Goal: Task Accomplishment & Management: Complete application form

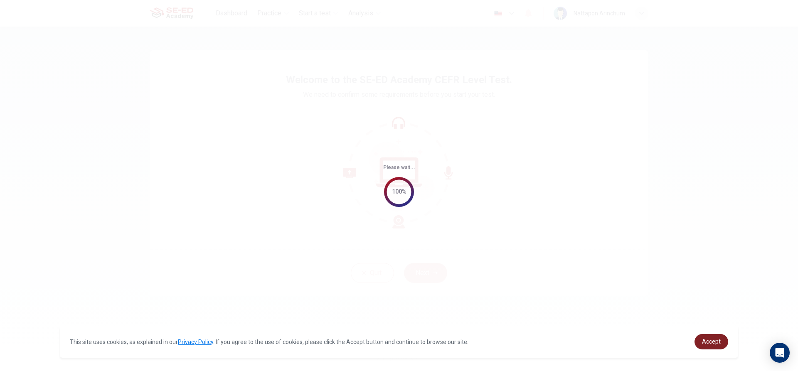
click at [715, 341] on span "Accept" at bounding box center [711, 341] width 19 height 7
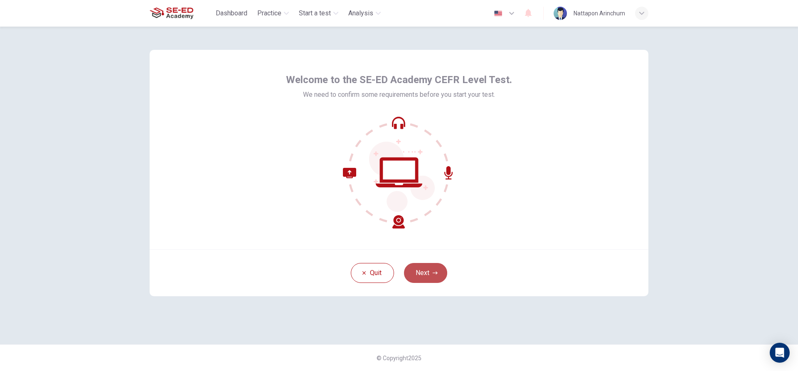
click at [443, 274] on button "Next" at bounding box center [425, 273] width 43 height 20
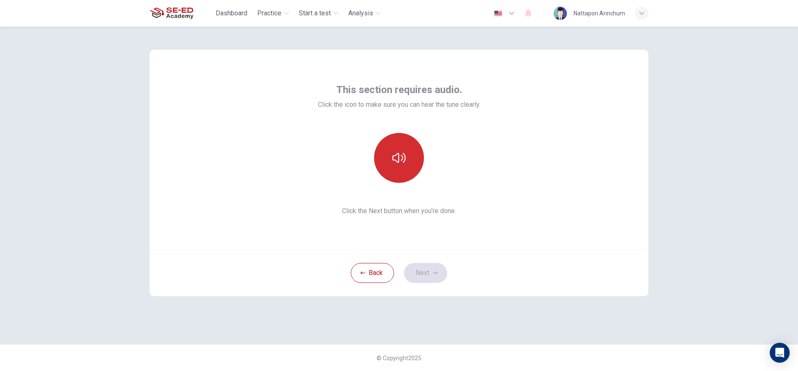
click at [411, 152] on button "button" at bounding box center [399, 158] width 50 height 50
click at [433, 284] on div "Back Next" at bounding box center [399, 272] width 499 height 47
click at [433, 277] on button "Next" at bounding box center [425, 273] width 43 height 20
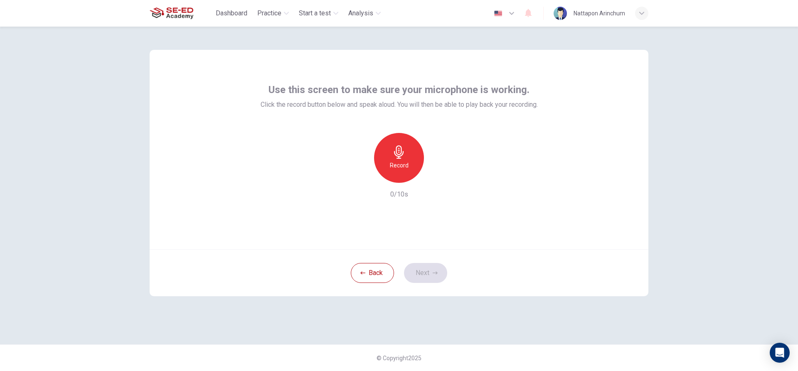
click at [408, 162] on h6 "Record" at bounding box center [399, 165] width 19 height 10
click at [425, 276] on button "Next" at bounding box center [425, 273] width 43 height 20
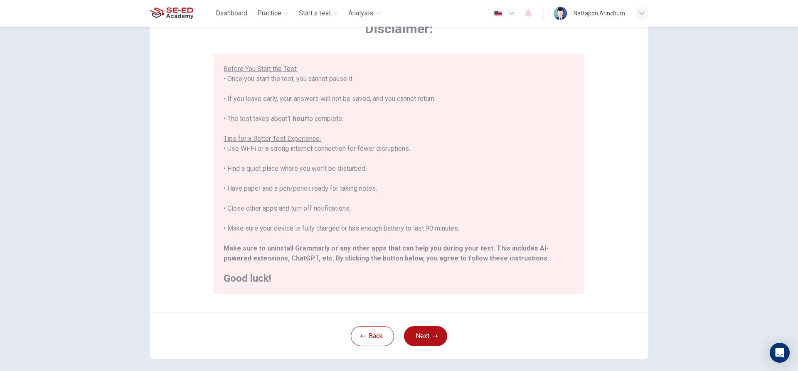
scroll to position [91, 0]
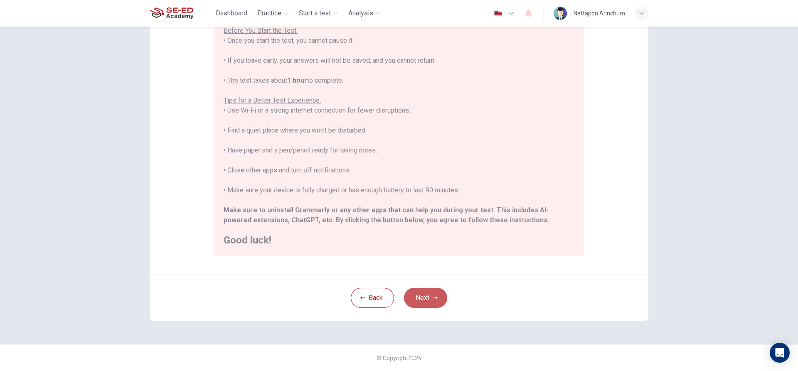
click at [423, 295] on button "Next" at bounding box center [425, 298] width 43 height 20
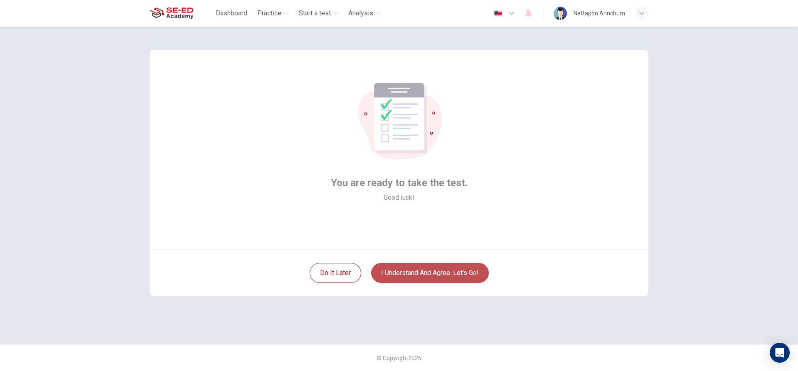
click at [428, 275] on button "I understand and agree. Let’s go!" at bounding box center [430, 273] width 118 height 20
click at [403, 275] on button "I understand and agree. Let’s go!" at bounding box center [430, 273] width 118 height 20
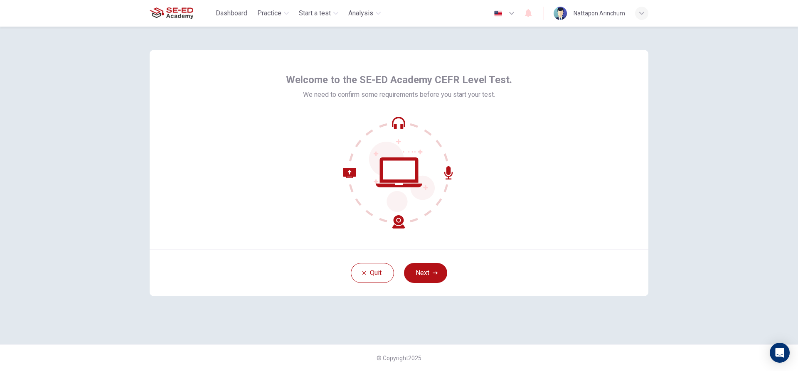
click at [425, 285] on div "Quit Next" at bounding box center [399, 272] width 499 height 47
click at [428, 278] on button "Next" at bounding box center [425, 273] width 43 height 20
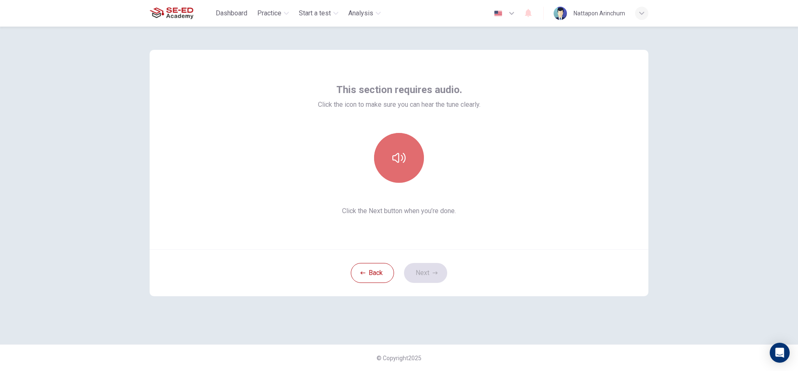
click at [395, 141] on button "button" at bounding box center [399, 158] width 50 height 50
click at [422, 275] on button "Next" at bounding box center [425, 273] width 43 height 20
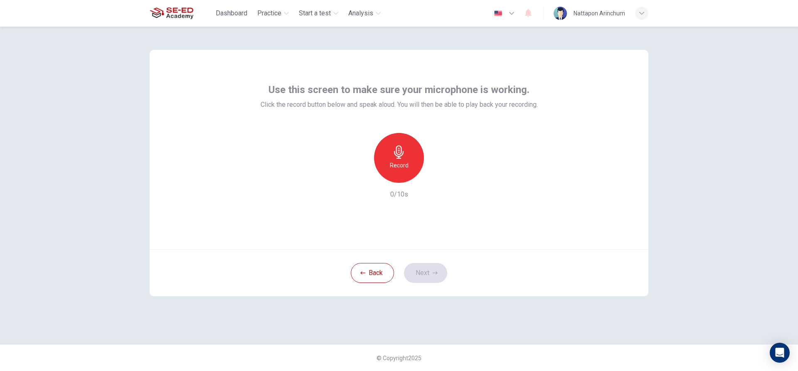
click at [403, 167] on h6 "Record" at bounding box center [399, 165] width 19 height 10
click at [405, 155] on div "Stop" at bounding box center [399, 158] width 50 height 50
click at [405, 155] on div "Record" at bounding box center [399, 158] width 50 height 50
click at [405, 155] on div "Stop" at bounding box center [399, 158] width 50 height 50
click at [432, 279] on button "Next" at bounding box center [425, 273] width 43 height 20
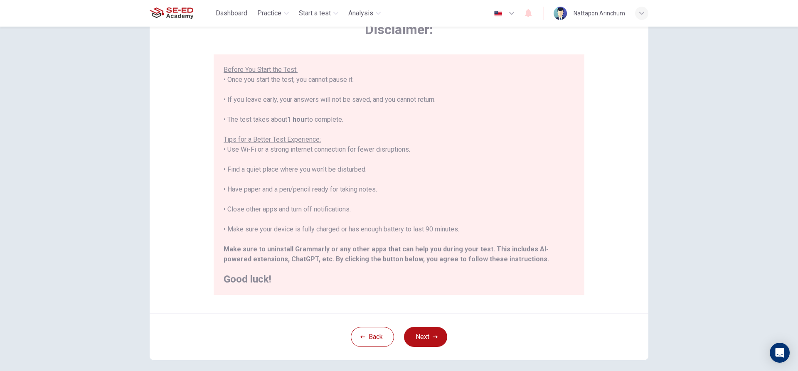
scroll to position [91, 0]
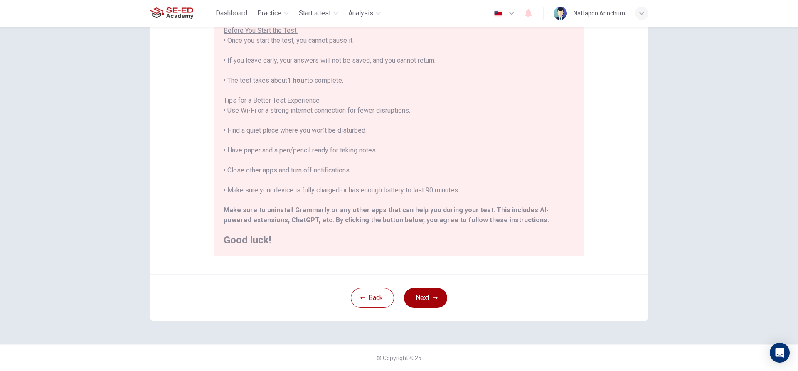
click at [412, 292] on button "Next" at bounding box center [425, 298] width 43 height 20
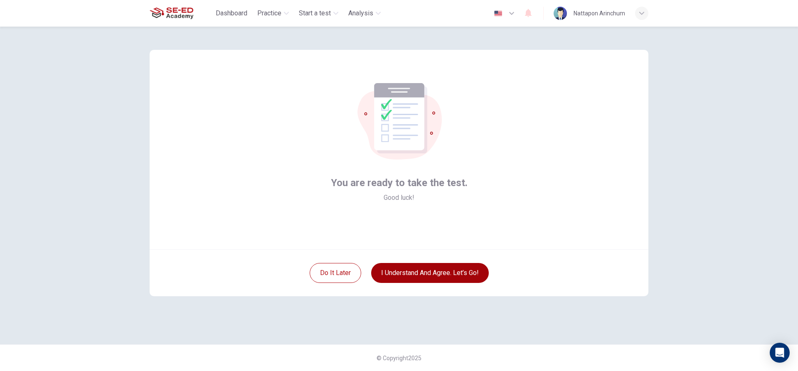
scroll to position [0, 0]
click at [322, 274] on button "Do it later" at bounding box center [336, 273] width 52 height 20
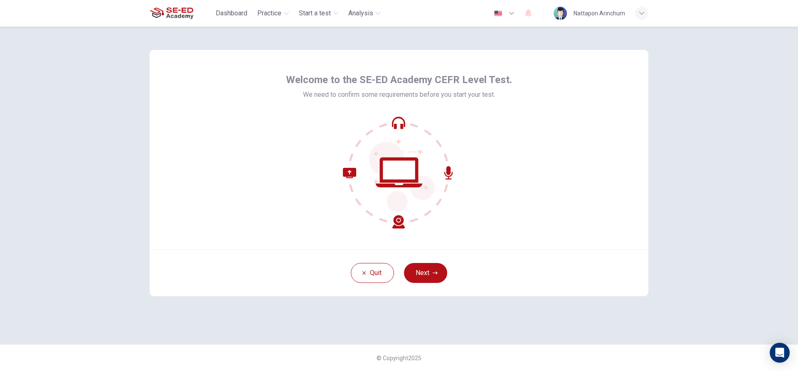
click at [425, 283] on div "Quit Next" at bounding box center [399, 272] width 499 height 47
click at [428, 274] on button "Next" at bounding box center [425, 273] width 43 height 20
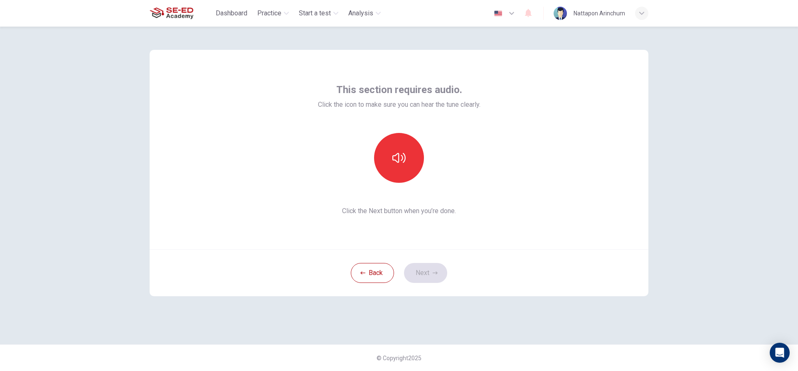
click at [428, 272] on div "Back Next" at bounding box center [399, 272] width 499 height 47
click at [399, 164] on icon "button" at bounding box center [398, 157] width 13 height 13
click at [418, 266] on button "Next" at bounding box center [425, 273] width 43 height 20
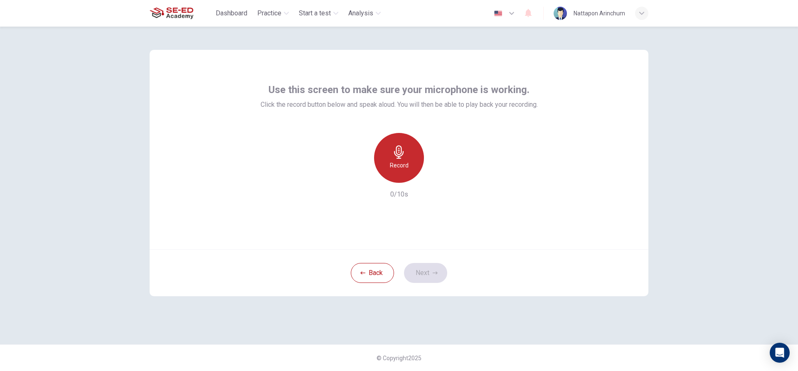
click at [412, 169] on div "Record" at bounding box center [399, 158] width 50 height 50
click at [410, 168] on div "Stop" at bounding box center [399, 158] width 50 height 50
click at [433, 272] on icon "button" at bounding box center [434, 272] width 5 height 5
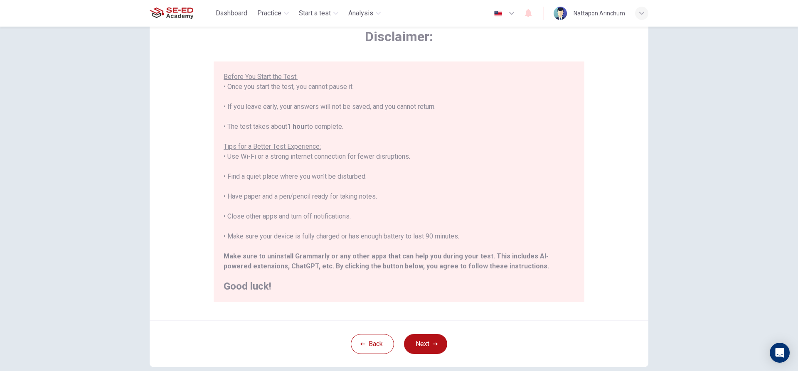
scroll to position [91, 0]
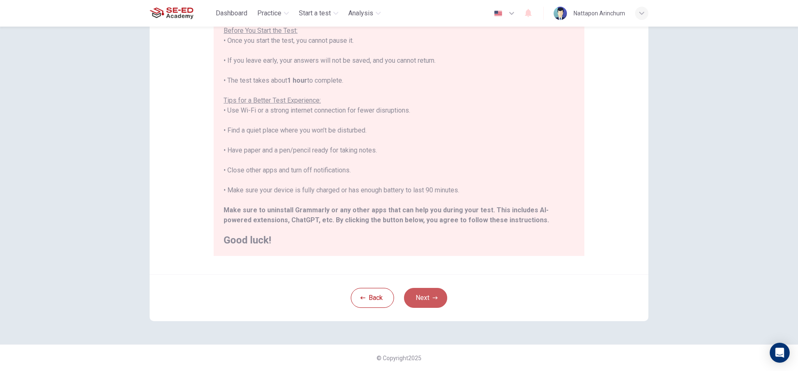
click at [414, 287] on div "Back Next" at bounding box center [399, 297] width 499 height 47
click at [417, 297] on button "Next" at bounding box center [425, 298] width 43 height 20
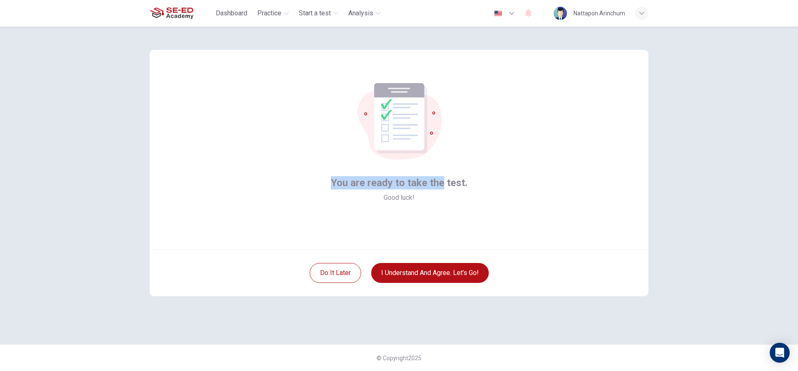
drag, startPoint x: 442, startPoint y: 198, endPoint x: 312, endPoint y: 198, distance: 130.5
click at [312, 198] on div "You are ready to take the test. Good luck!" at bounding box center [399, 149] width 499 height 199
click at [302, 231] on div "You are ready to take the test. Good luck!" at bounding box center [399, 149] width 499 height 199
click at [455, 278] on button "I understand and agree. Let’s go!" at bounding box center [430, 273] width 118 height 20
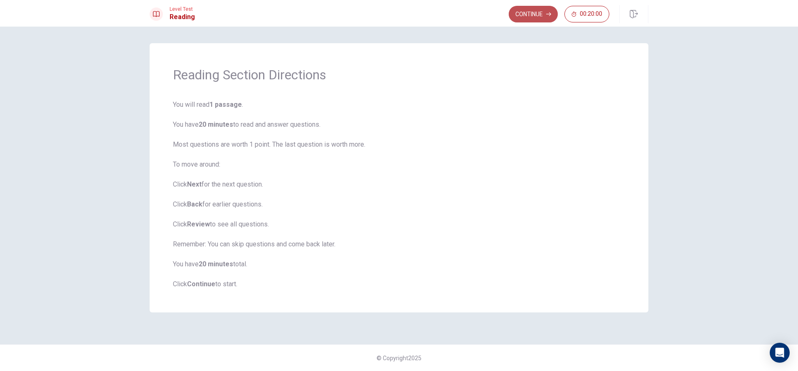
click at [526, 10] on button "Continue" at bounding box center [533, 14] width 49 height 17
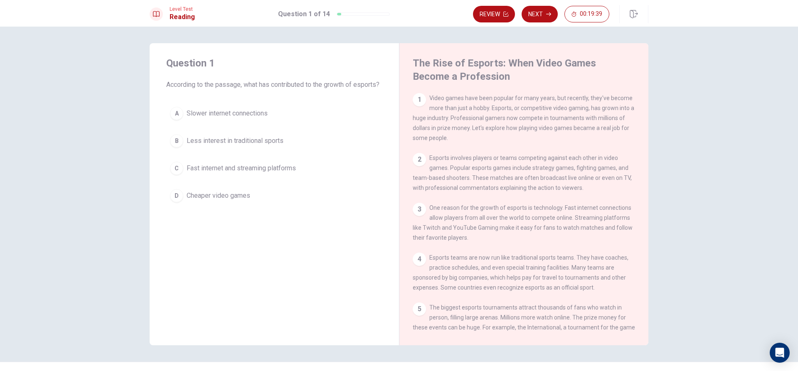
drag, startPoint x: 422, startPoint y: 81, endPoint x: 502, endPoint y: 111, distance: 86.0
click at [502, 111] on div "The Rise of Esports: When Video Games Become a Profession 1 Video games have be…" at bounding box center [523, 194] width 249 height 302
drag, startPoint x: 503, startPoint y: 108, endPoint x: 611, endPoint y: 136, distance: 111.4
click at [611, 136] on div "1 Video games have been popular for many years, but recently, they've become mo…" at bounding box center [524, 118] width 223 height 50
drag, startPoint x: 391, startPoint y: 43, endPoint x: 498, endPoint y: 101, distance: 121.2
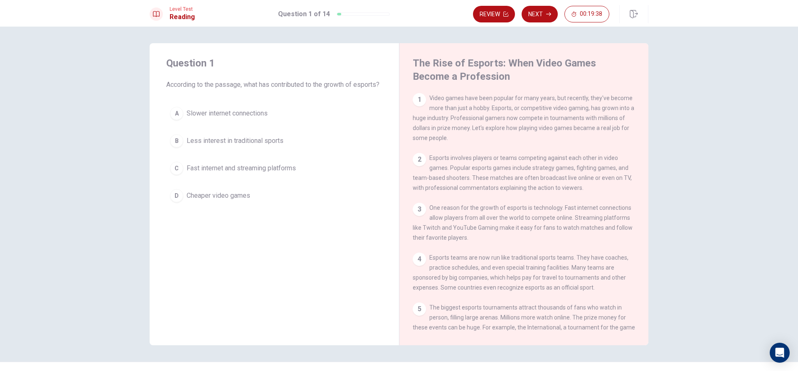
click at [483, 108] on div "Question 1 According to the passage, what has contributed to the growth of espo…" at bounding box center [399, 194] width 499 height 302
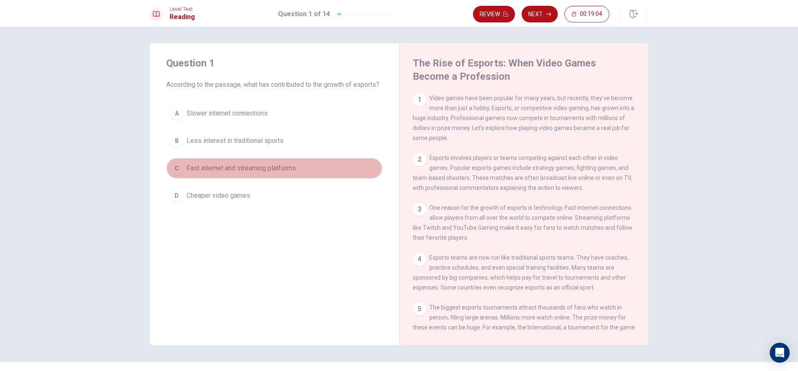
click at [264, 173] on span "Fast internet and streaming platforms" at bounding box center [241, 168] width 109 height 10
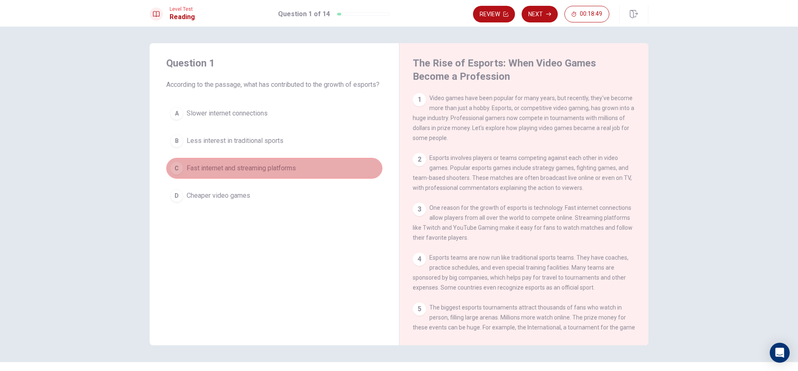
click at [301, 175] on button "C Fast internet and streaming platforms" at bounding box center [274, 168] width 216 height 21
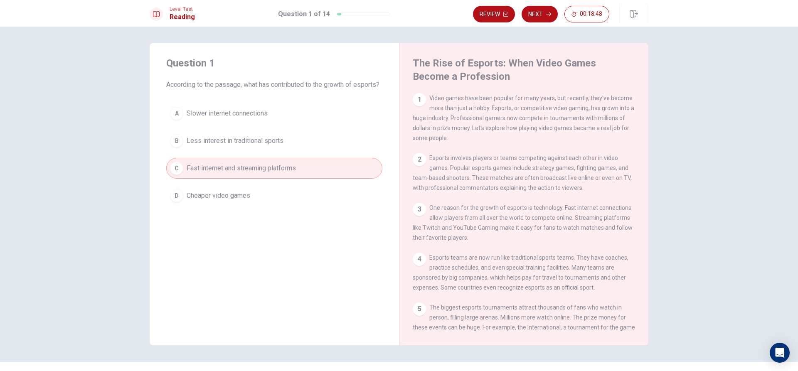
click at [301, 175] on button "C Fast internet and streaming platforms" at bounding box center [274, 168] width 216 height 21
click at [542, 13] on button "Next" at bounding box center [539, 14] width 36 height 17
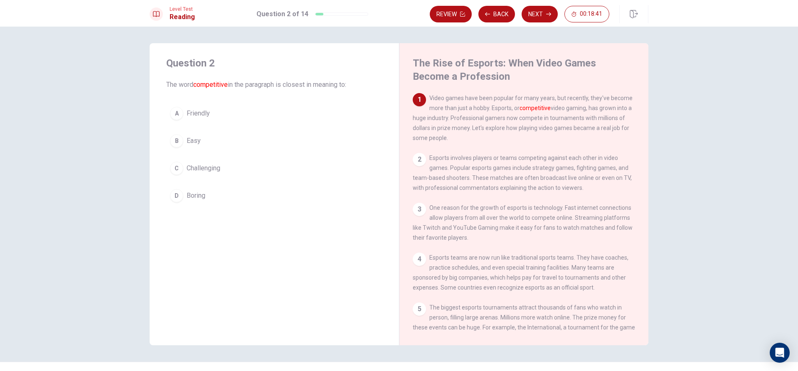
click at [222, 168] on button "C Challenging" at bounding box center [274, 168] width 216 height 21
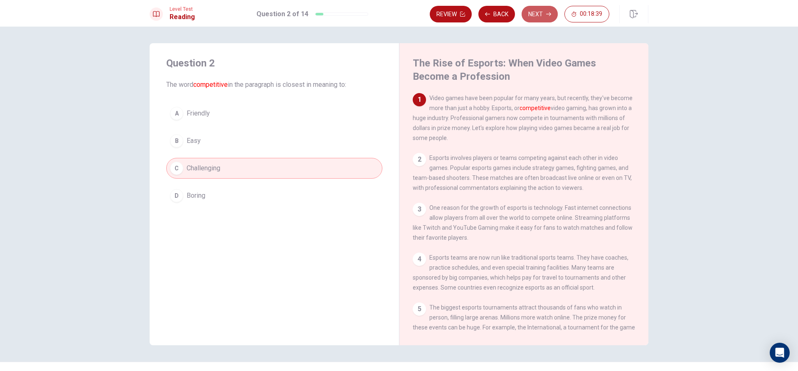
click at [535, 15] on button "Next" at bounding box center [539, 14] width 36 height 17
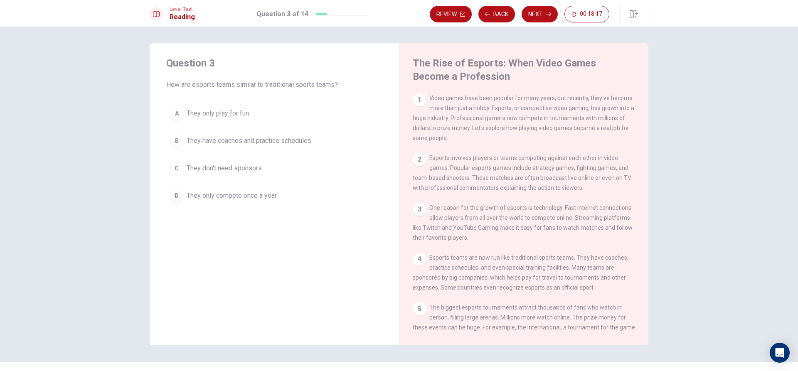
click at [271, 139] on span "They have coaches and practice schedules" at bounding box center [249, 141] width 125 height 10
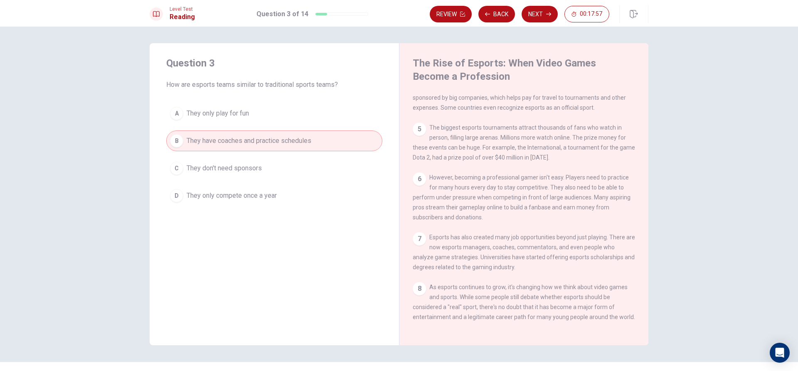
scroll to position [17, 0]
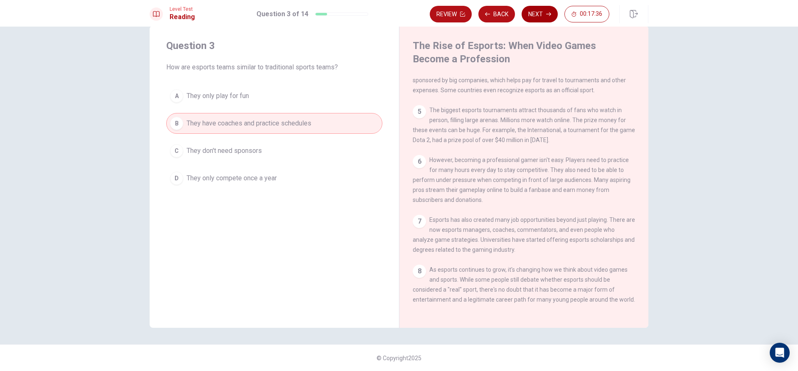
click at [546, 16] on icon "button" at bounding box center [548, 14] width 5 height 5
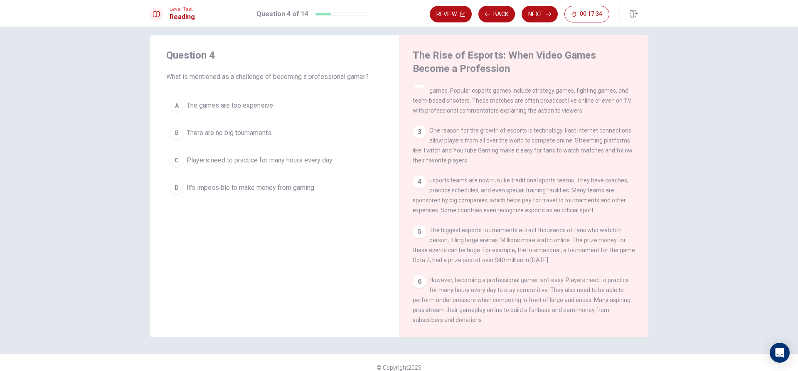
scroll to position [0, 0]
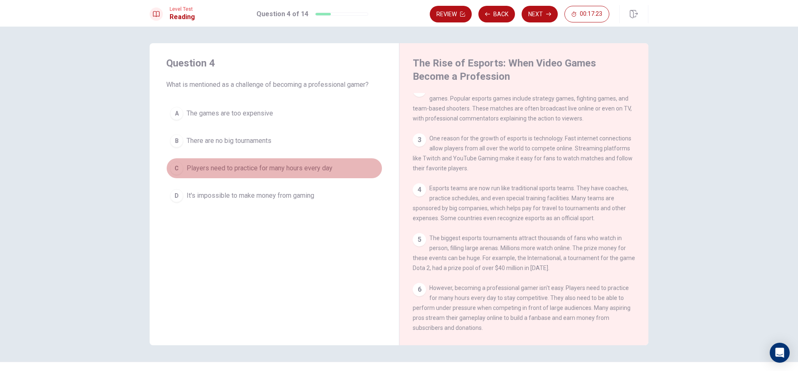
click at [252, 161] on button "C Players need to practice for many hours every day" at bounding box center [274, 168] width 216 height 21
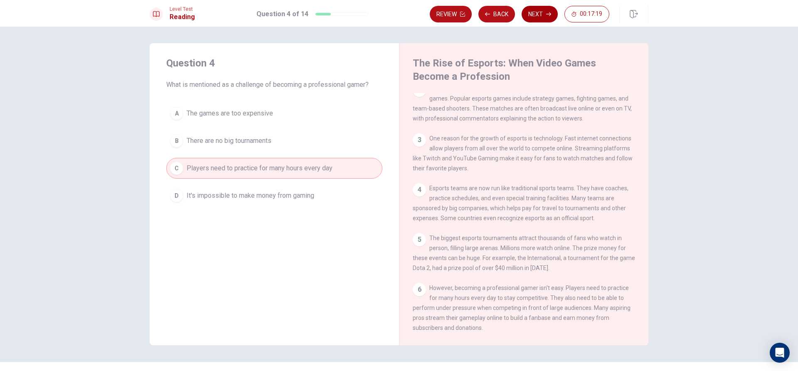
click at [545, 15] on button "Next" at bounding box center [539, 14] width 36 height 17
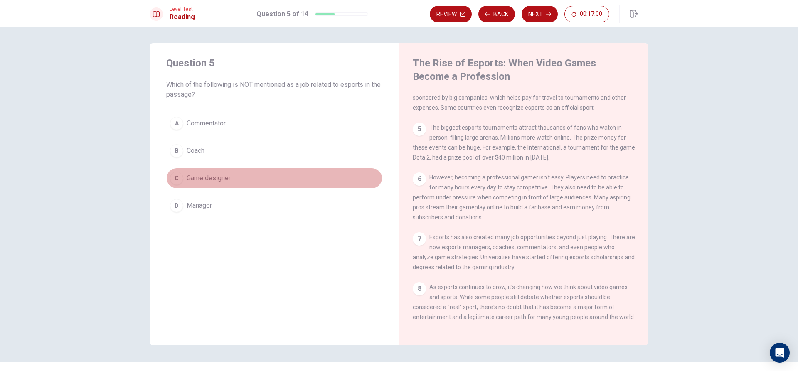
click at [192, 173] on button "C Game designer" at bounding box center [274, 178] width 216 height 21
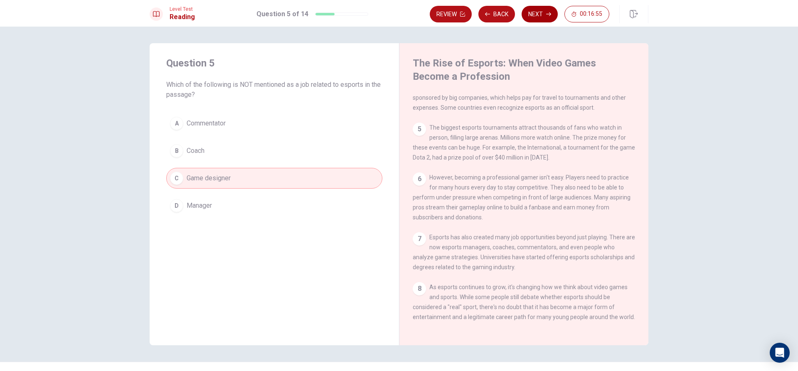
click at [543, 15] on button "Next" at bounding box center [539, 14] width 36 height 17
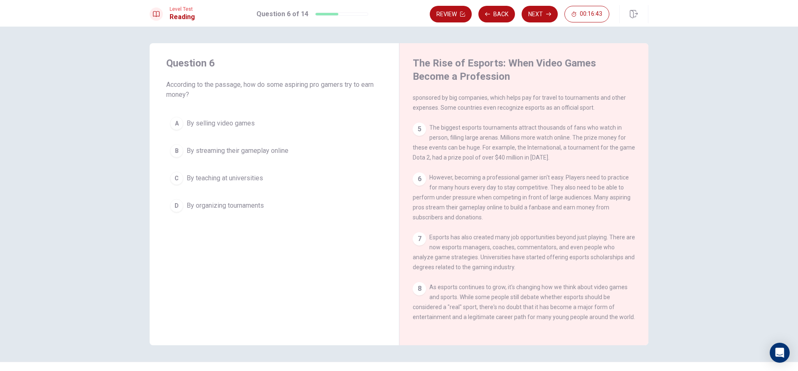
click at [231, 175] on span "By teaching at universities" at bounding box center [225, 178] width 76 height 10
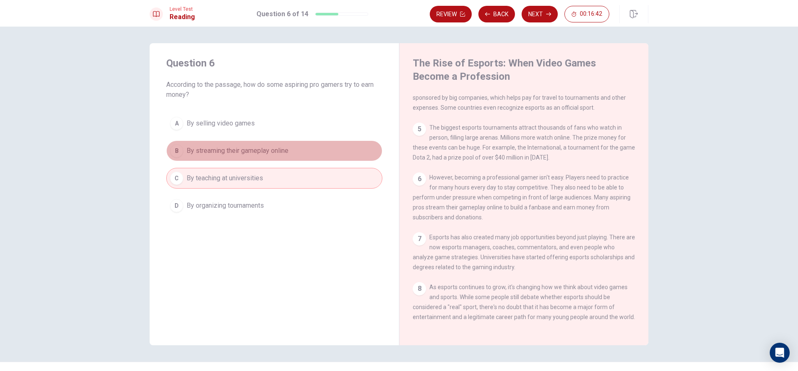
click at [255, 155] on span "By streaming their gameplay online" at bounding box center [238, 151] width 102 height 10
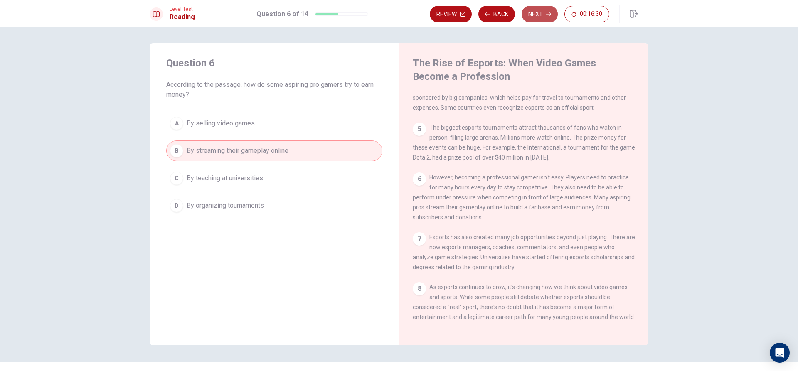
click at [540, 8] on button "Next" at bounding box center [539, 14] width 36 height 17
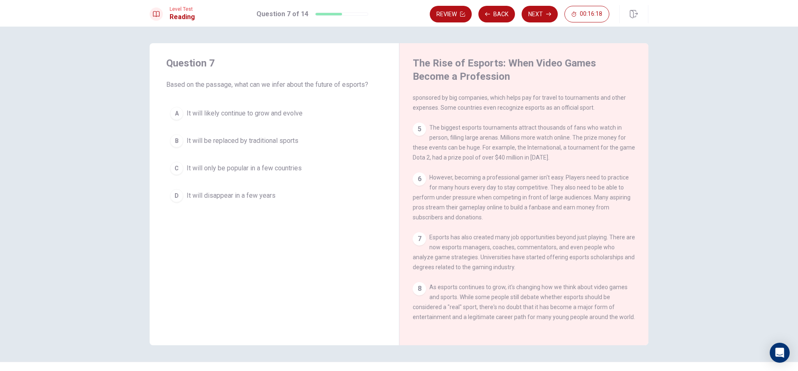
click at [250, 145] on span "It will be replaced by traditional sports" at bounding box center [243, 141] width 112 height 10
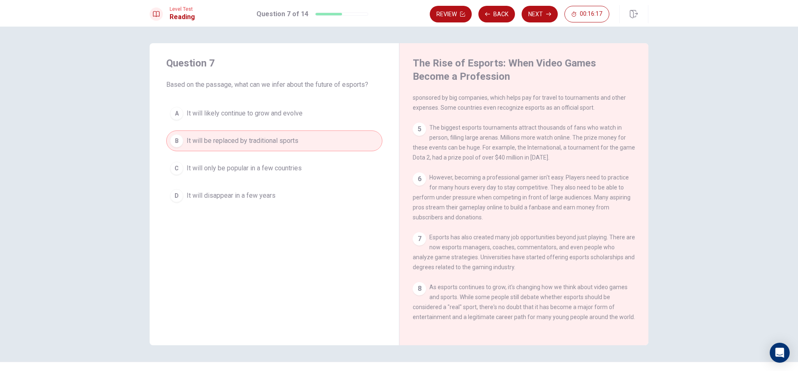
click at [325, 120] on button "A It will likely continue to grow and evolve" at bounding box center [274, 113] width 216 height 21
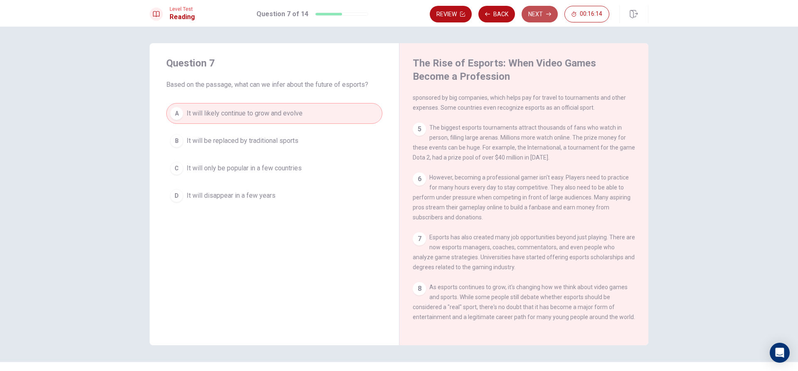
click at [546, 18] on button "Next" at bounding box center [539, 14] width 36 height 17
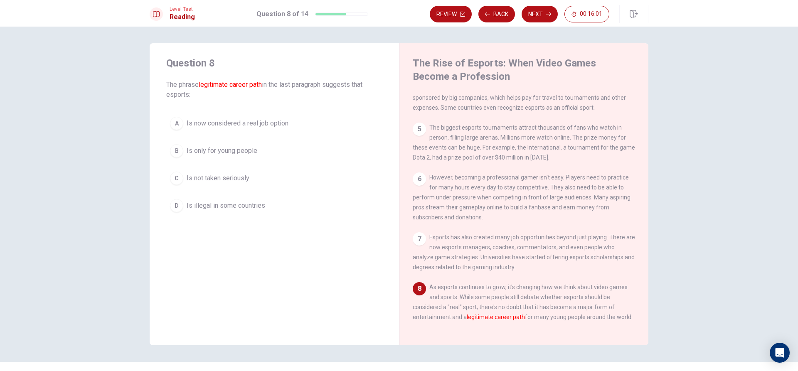
click at [235, 123] on span "Is now considered a real job option" at bounding box center [238, 123] width 102 height 10
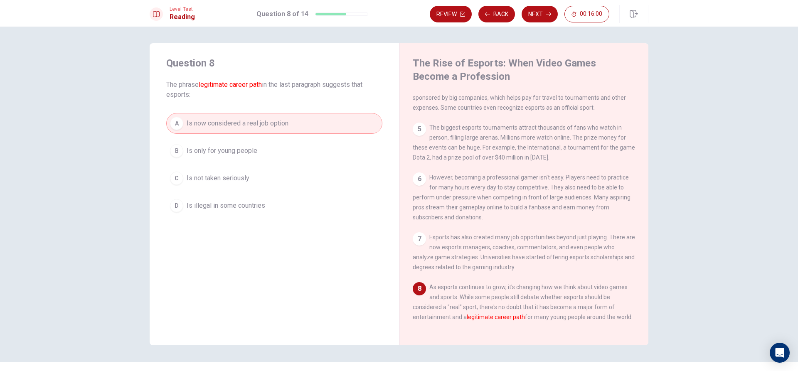
click at [541, 9] on button "Next" at bounding box center [539, 14] width 36 height 17
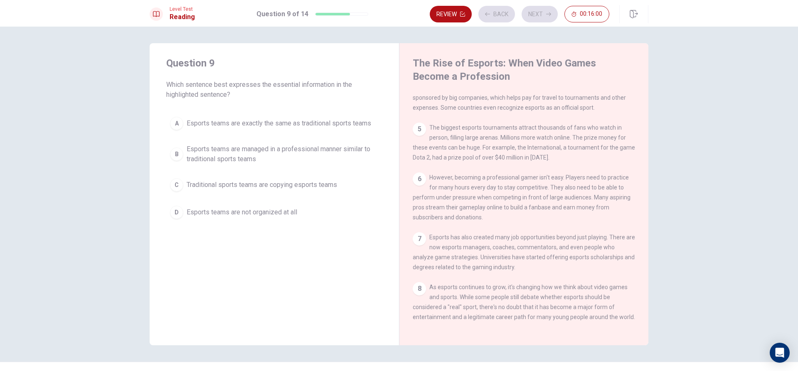
scroll to position [165, 0]
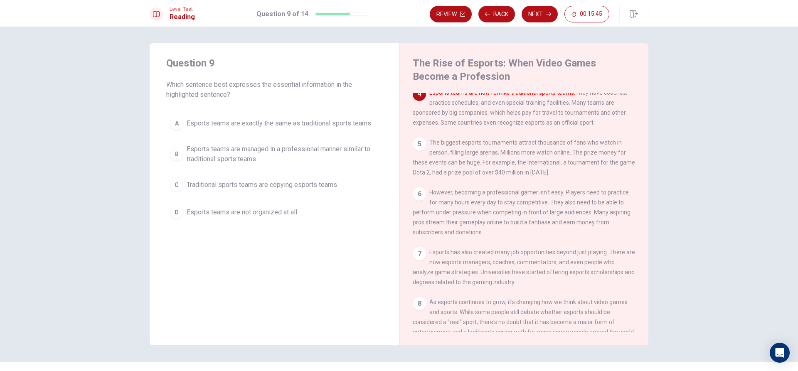
click at [249, 158] on span "Esports teams are managed in a professional manner similar to traditional sport…" at bounding box center [283, 154] width 192 height 20
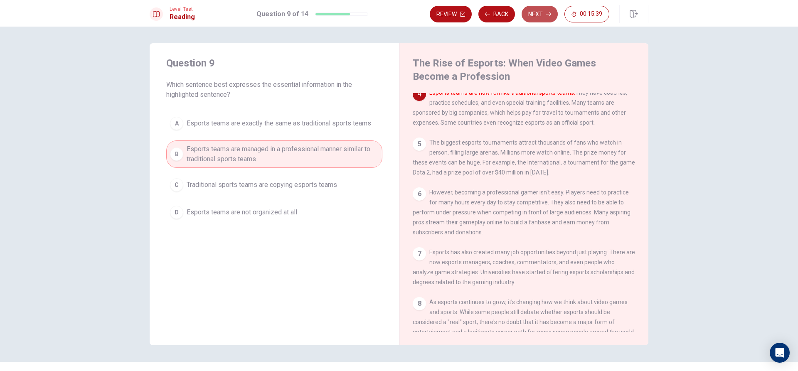
click at [545, 16] on button "Next" at bounding box center [539, 14] width 36 height 17
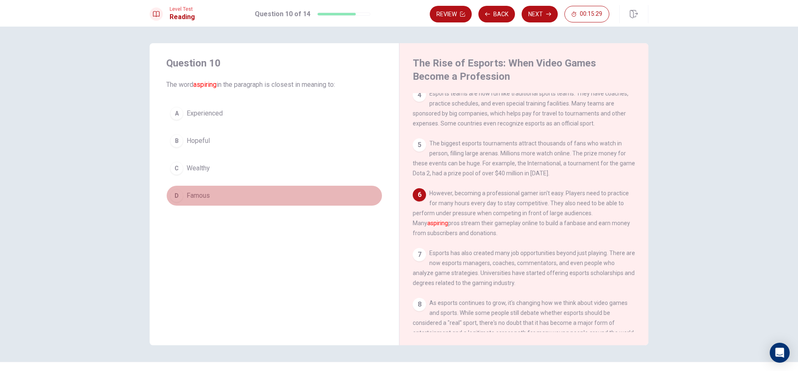
click at [254, 202] on button "D Famous" at bounding box center [274, 195] width 216 height 21
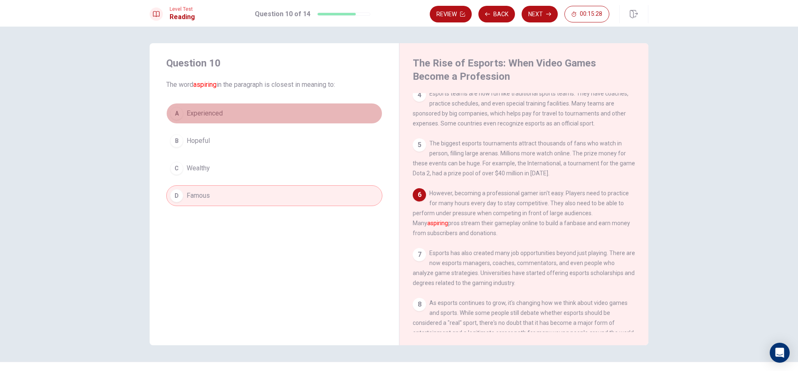
click at [241, 107] on button "A Experienced" at bounding box center [274, 113] width 216 height 21
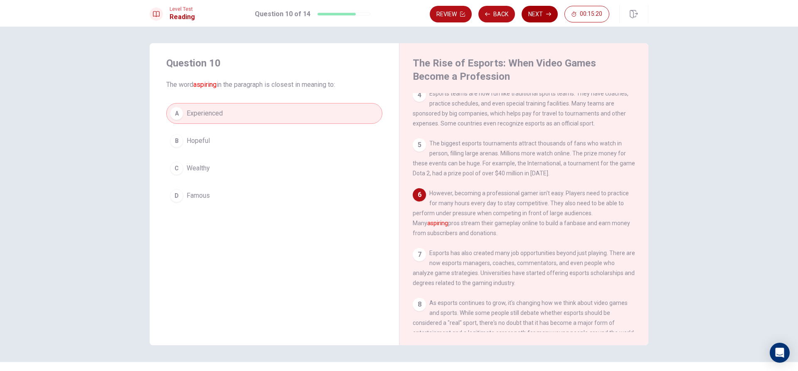
click at [541, 7] on button "Next" at bounding box center [539, 14] width 36 height 17
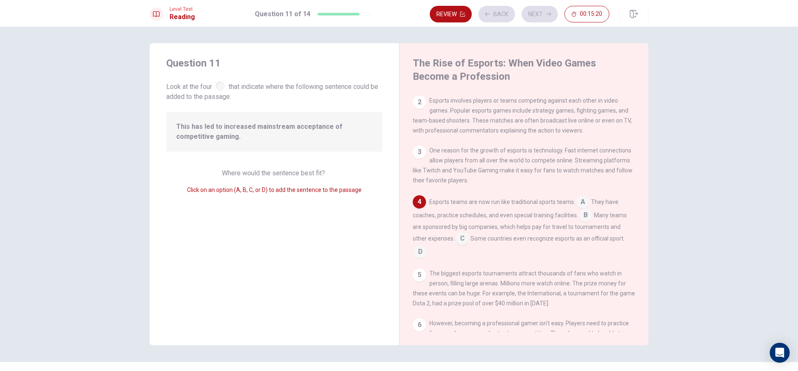
scroll to position [72, 0]
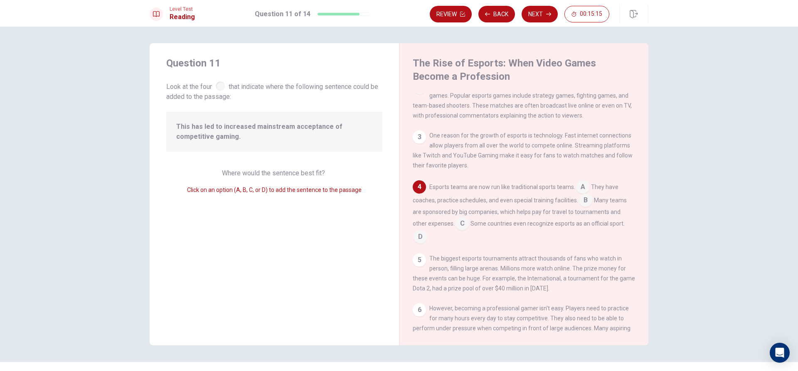
click at [219, 86] on div at bounding box center [220, 85] width 9 height 9
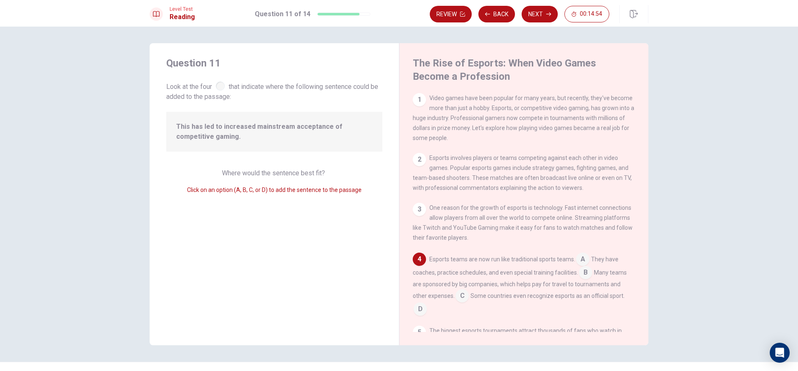
scroll to position [42, 0]
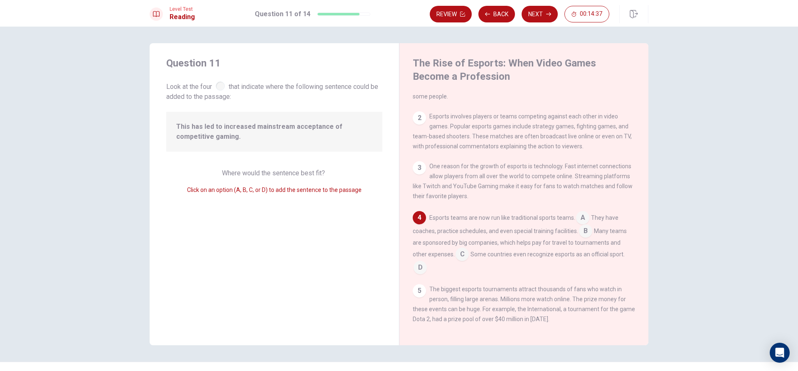
click at [464, 258] on input at bounding box center [461, 254] width 13 height 13
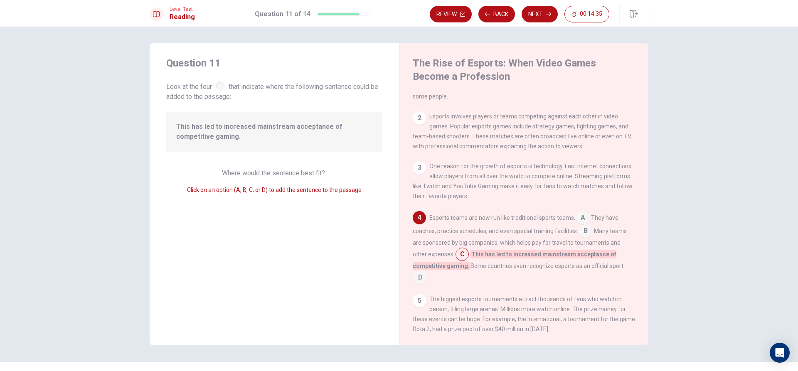
click at [414, 285] on input at bounding box center [419, 278] width 13 height 13
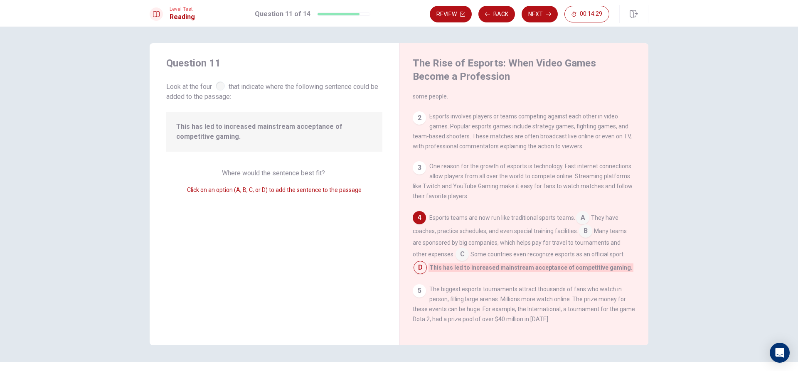
click at [416, 275] on input at bounding box center [419, 268] width 13 height 13
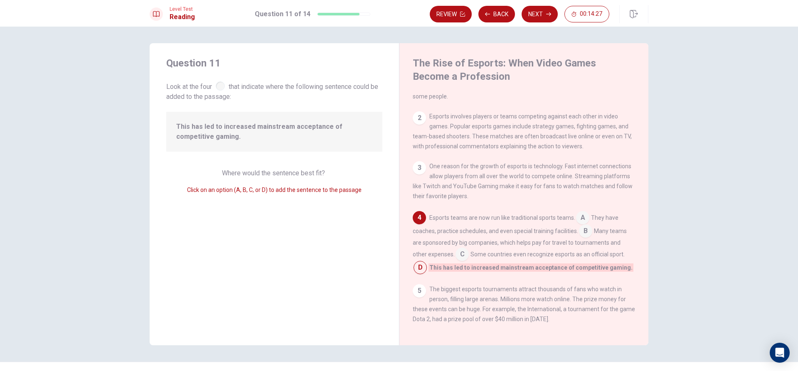
click at [416, 275] on input at bounding box center [419, 268] width 13 height 13
click at [460, 261] on input at bounding box center [461, 254] width 13 height 13
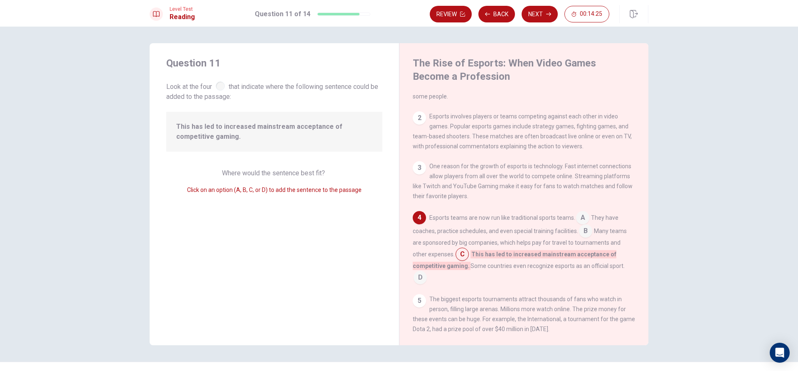
click at [418, 283] on input at bounding box center [419, 278] width 13 height 13
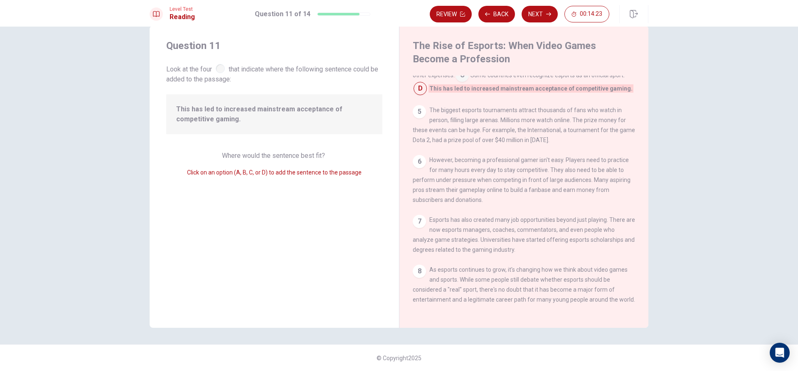
scroll to position [0, 0]
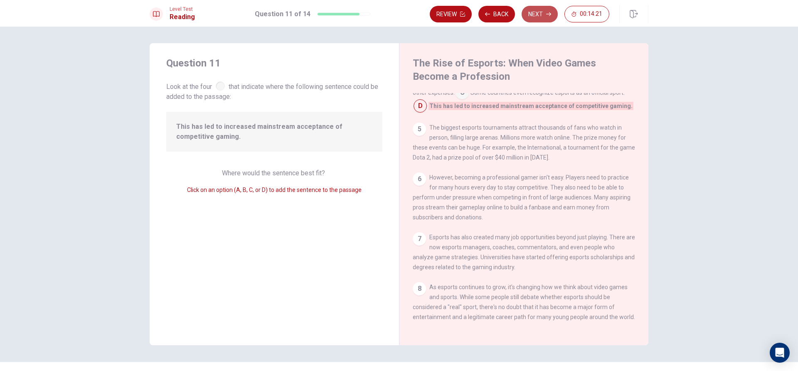
click at [528, 15] on button "Next" at bounding box center [539, 14] width 36 height 17
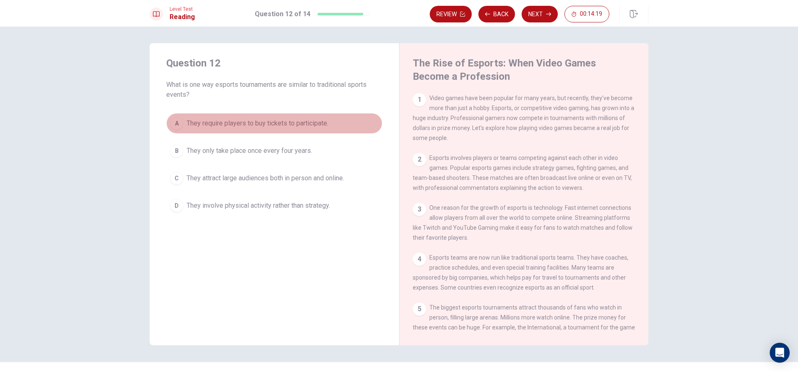
click at [172, 127] on div "A" at bounding box center [176, 123] width 13 height 13
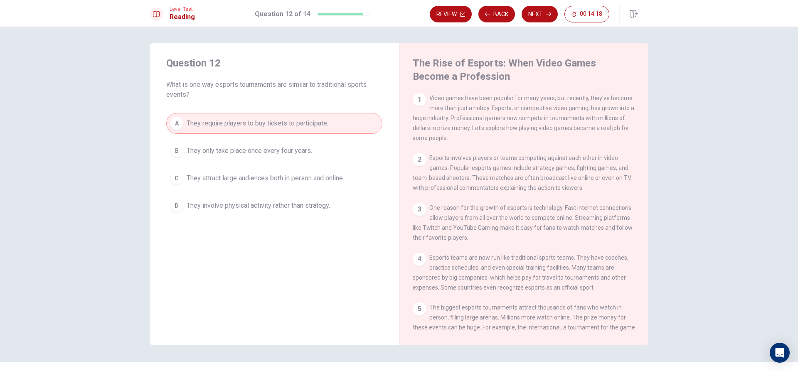
click at [170, 152] on div "B" at bounding box center [176, 150] width 13 height 13
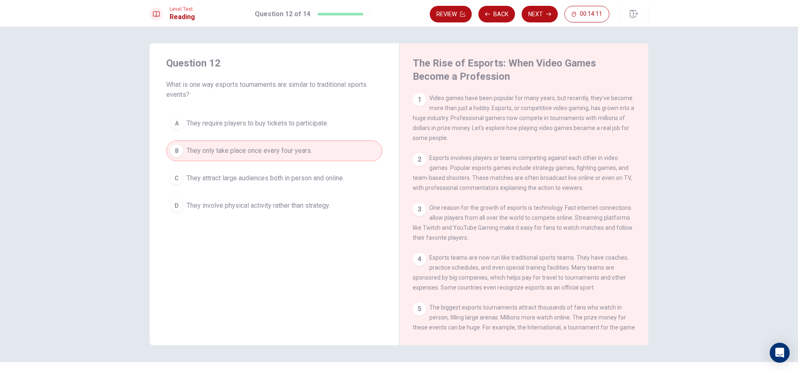
click at [321, 130] on button "A They require players to buy tickets to participate." at bounding box center [274, 123] width 216 height 21
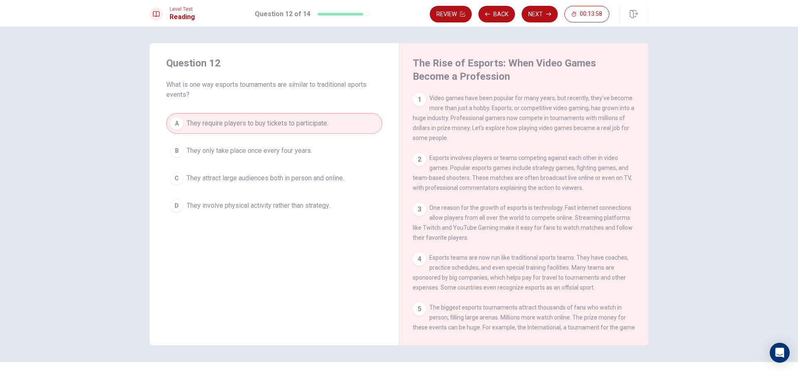
click at [320, 177] on span "They attract large audiences both in person and online." at bounding box center [265, 178] width 157 height 10
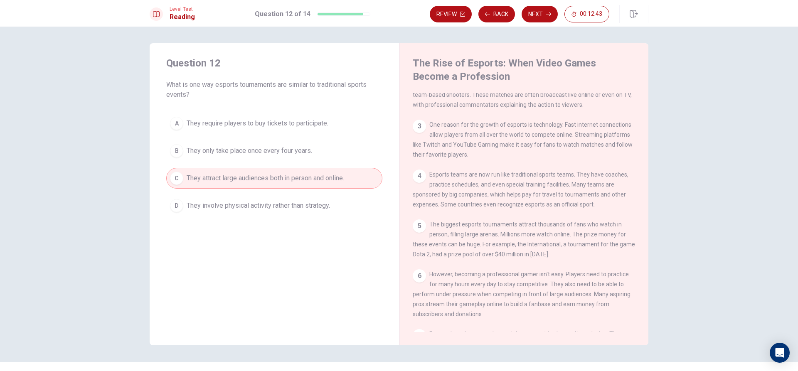
scroll to position [125, 0]
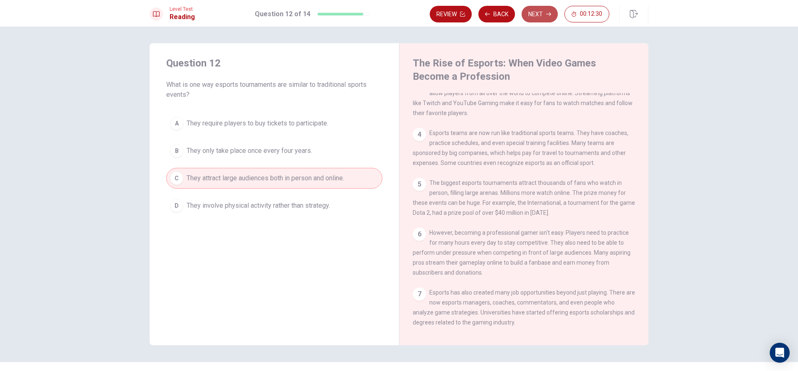
click at [537, 15] on button "Next" at bounding box center [539, 14] width 36 height 17
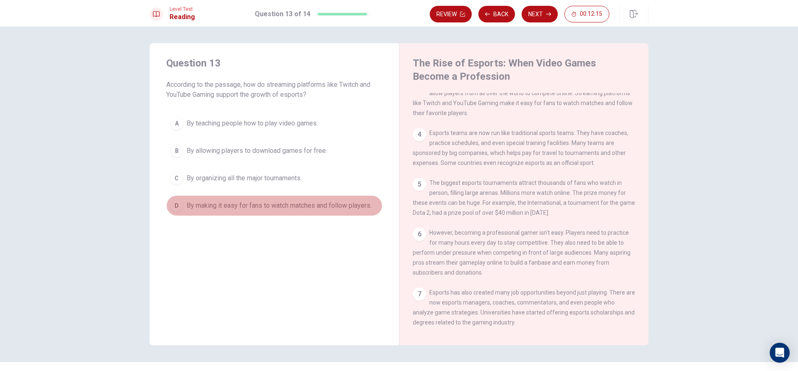
click at [233, 201] on span "By making it easy for fans to watch matches and follow players." at bounding box center [279, 206] width 185 height 10
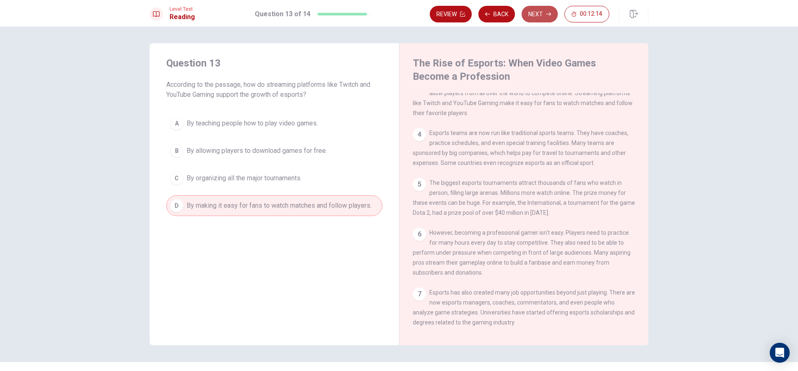
click at [546, 7] on button "Next" at bounding box center [539, 14] width 36 height 17
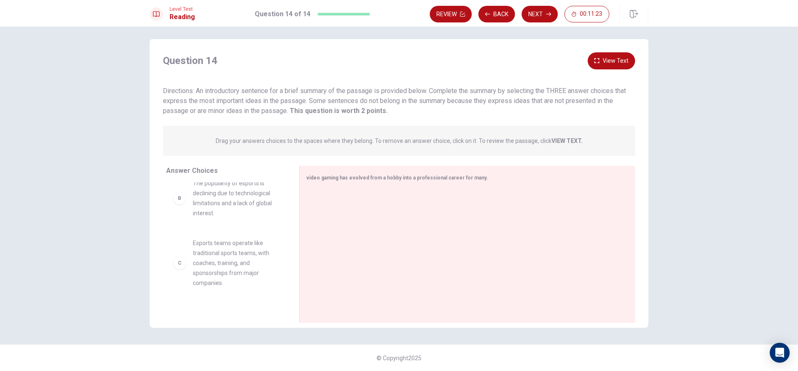
scroll to position [83, 0]
click at [176, 192] on div "B" at bounding box center [179, 185] width 13 height 13
click at [175, 192] on div "B" at bounding box center [179, 185] width 13 height 13
click at [180, 192] on div "B" at bounding box center [179, 185] width 13 height 13
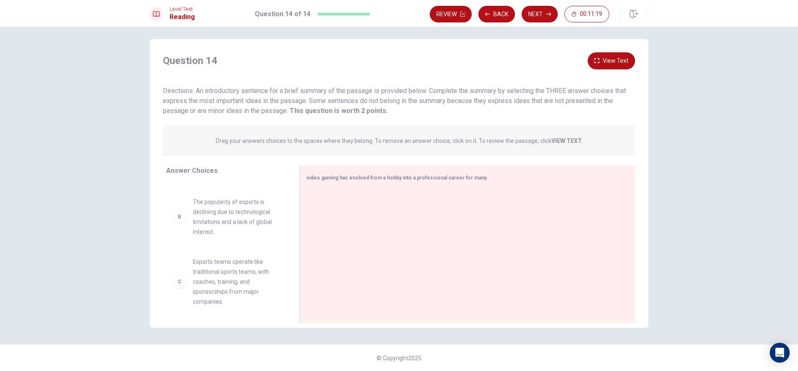
scroll to position [0, 0]
click at [205, 289] on span "The popularity of esports is declining due to technological limitations and a l…" at bounding box center [236, 269] width 86 height 40
click at [170, 276] on div "B The popularity of esports is declining due to technological limitations and a…" at bounding box center [226, 268] width 120 height 53
click at [424, 192] on div at bounding box center [463, 244] width 315 height 111
click at [179, 275] on div "B" at bounding box center [179, 268] width 13 height 13
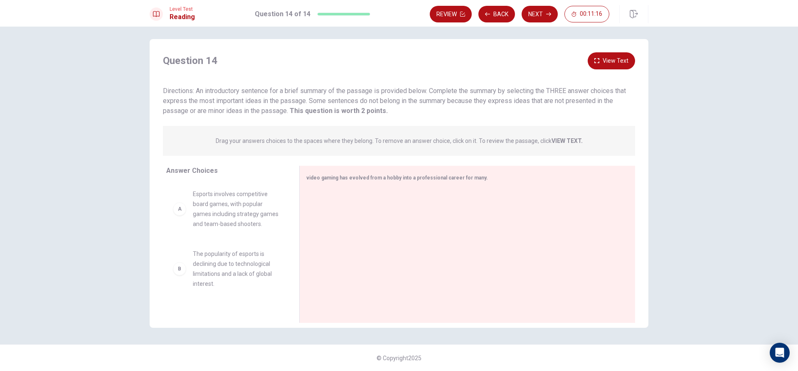
click at [179, 275] on div "B" at bounding box center [179, 268] width 13 height 13
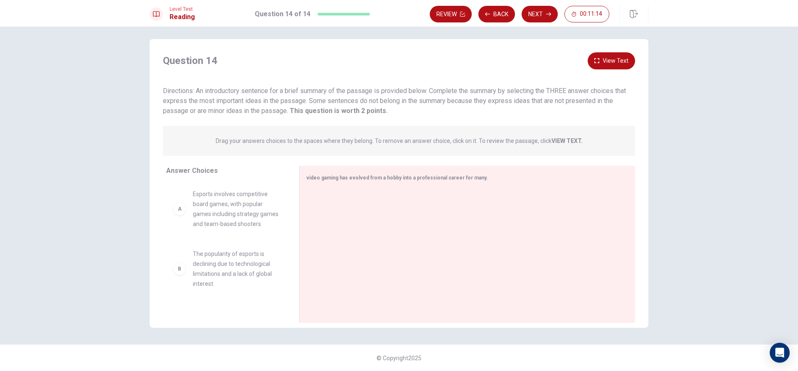
click at [240, 225] on span "Esports involves competitive board games, with popular games including strategy…" at bounding box center [236, 209] width 86 height 40
click at [359, 177] on span "video gaming has evolved from a hobby into a professional career for many." at bounding box center [397, 178] width 182 height 6
drag, startPoint x: 359, startPoint y: 177, endPoint x: 349, endPoint y: 195, distance: 20.8
click at [352, 191] on div "video gaming has evolved from a hobby into a professional career for many." at bounding box center [467, 244] width 336 height 157
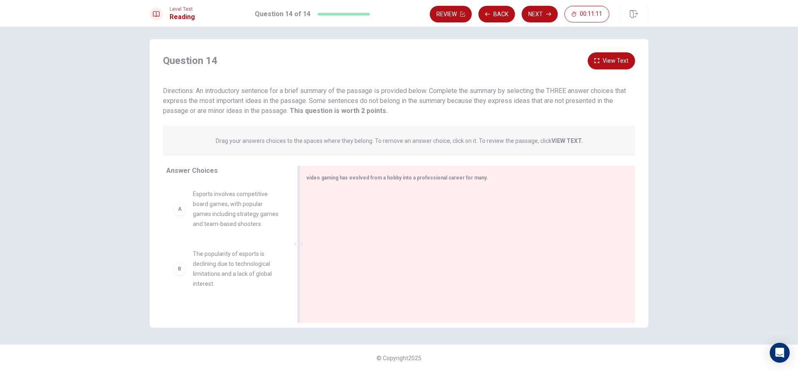
drag, startPoint x: 365, startPoint y: 179, endPoint x: 334, endPoint y: 178, distance: 31.2
click at [334, 178] on span "video gaming has evolved from a hobby into a professional career for many." at bounding box center [397, 178] width 182 height 6
click at [350, 178] on span "video gaming has evolved from a hobby into a professional career for many." at bounding box center [397, 178] width 182 height 6
click at [323, 180] on span "video gaming has evolved from a hobby into a professional career for many." at bounding box center [397, 178] width 182 height 6
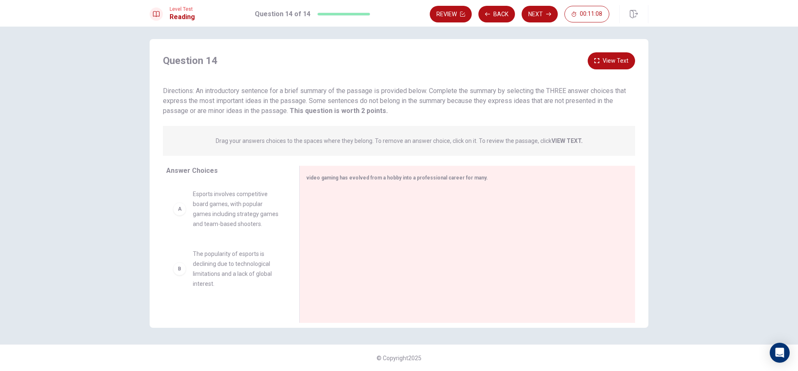
click at [601, 59] on button "View Text" at bounding box center [610, 60] width 47 height 17
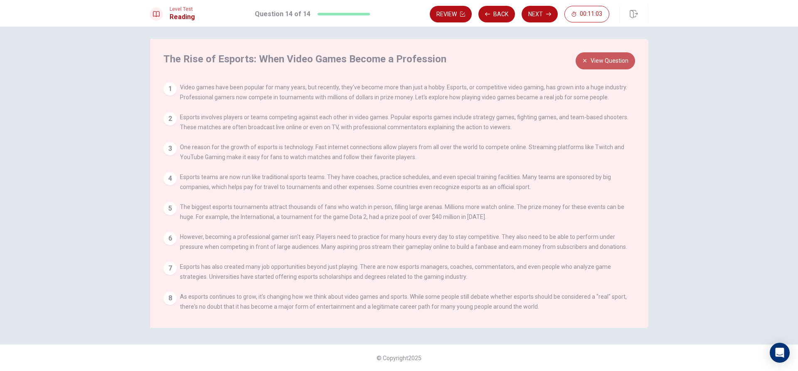
click at [610, 66] on button "View Question" at bounding box center [604, 60] width 59 height 17
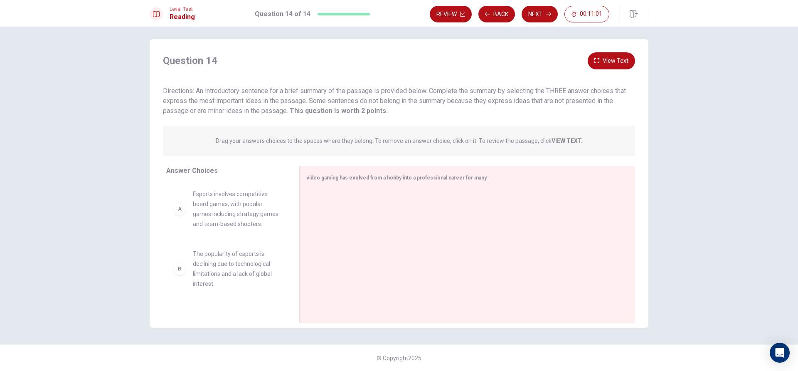
click at [177, 214] on div "A" at bounding box center [179, 208] width 13 height 13
drag, startPoint x: 397, startPoint y: 201, endPoint x: 383, endPoint y: 201, distance: 14.1
click at [396, 201] on div at bounding box center [463, 244] width 315 height 111
click at [404, 186] on div "video gaming has evolved from a hobby into a professional career for many." at bounding box center [467, 244] width 336 height 157
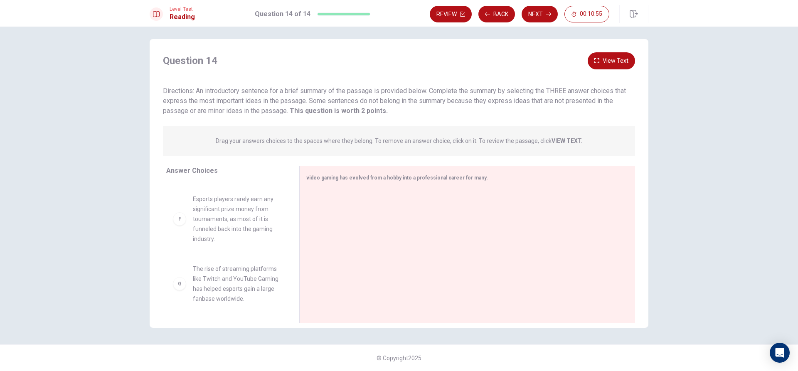
click at [184, 300] on div "G The rise of streaming platforms like Twitch and YouTube Gaming has helped esp…" at bounding box center [226, 284] width 106 height 40
click at [184, 291] on div "G The rise of streaming platforms like Twitch and YouTube Gaming has helped esp…" at bounding box center [226, 284] width 106 height 40
click at [183, 289] on div "G The rise of streaming platforms like Twitch and YouTube Gaming has helped esp…" at bounding box center [226, 284] width 106 height 40
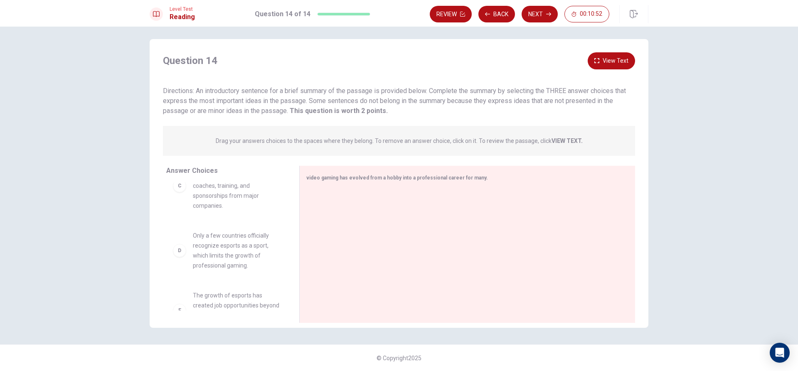
scroll to position [0, 0]
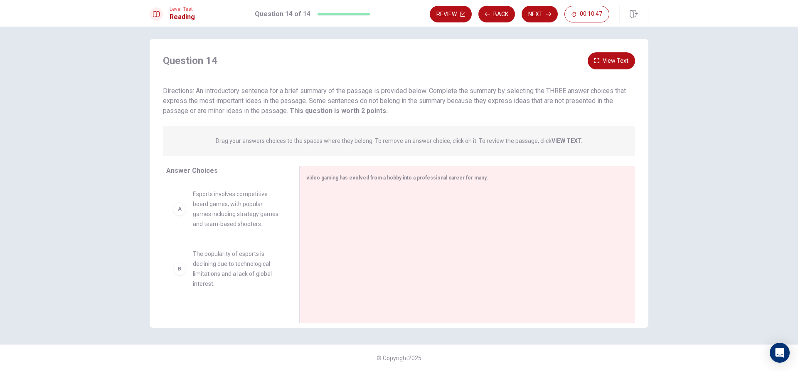
click at [175, 289] on div "B The popularity of esports is declining due to technological limitations and a…" at bounding box center [226, 269] width 106 height 40
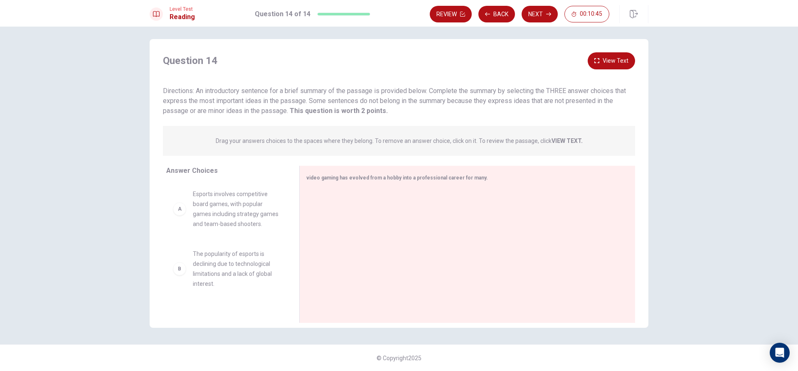
drag, startPoint x: 180, startPoint y: 290, endPoint x: 177, endPoint y: 280, distance: 9.6
click at [180, 289] on div "B The popularity of esports is declining due to technological limitations and a…" at bounding box center [226, 269] width 106 height 40
drag, startPoint x: 177, startPoint y: 280, endPoint x: 188, endPoint y: 262, distance: 21.4
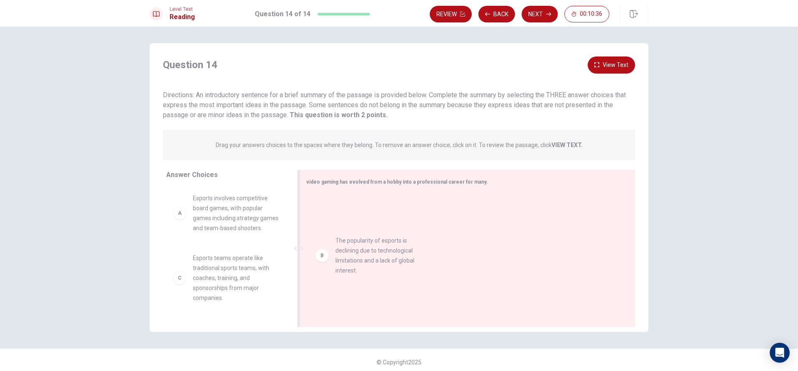
scroll to position [0, 0]
drag, startPoint x: 371, startPoint y: 263, endPoint x: 400, endPoint y: 206, distance: 63.7
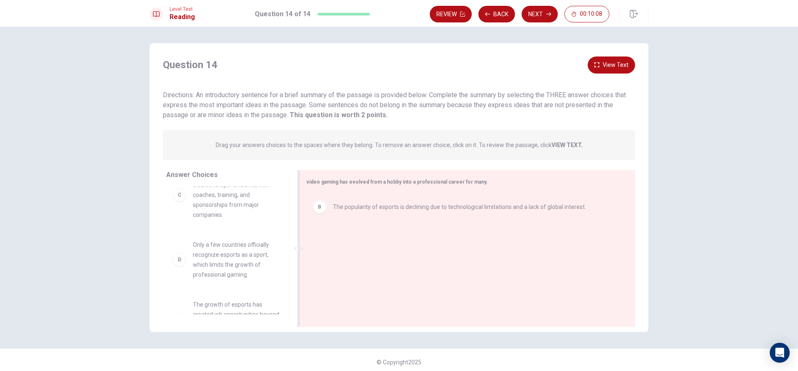
scroll to position [82, 0]
drag, startPoint x: 245, startPoint y: 208, endPoint x: 424, endPoint y: 270, distance: 190.0
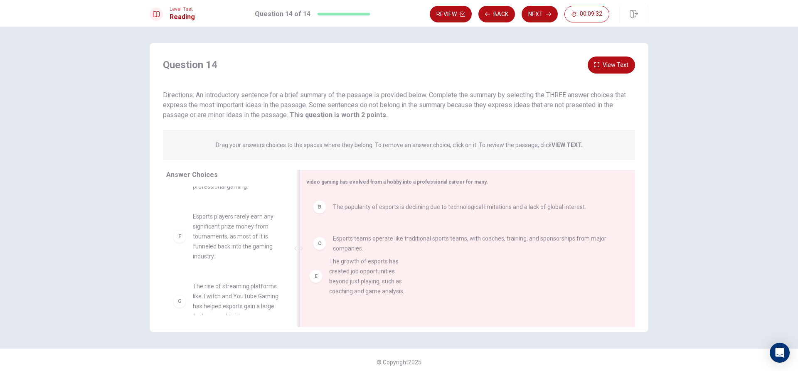
scroll to position [2, 0]
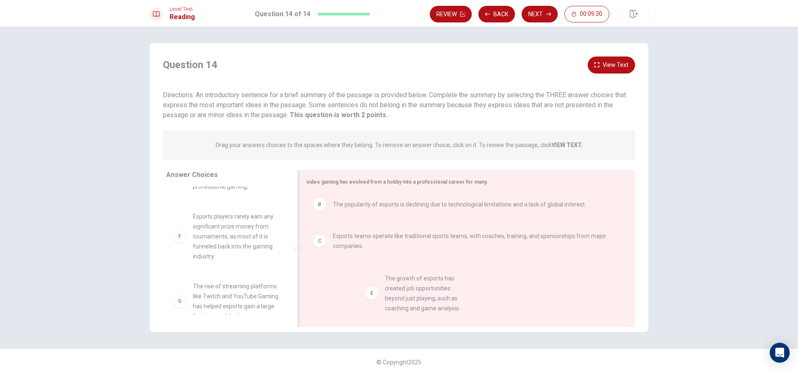
drag, startPoint x: 222, startPoint y: 251, endPoint x: 423, endPoint y: 303, distance: 208.1
click at [545, 4] on div "Level Test Reading Question 14 of 14 Review Back Next 00:09:28" at bounding box center [399, 13] width 798 height 27
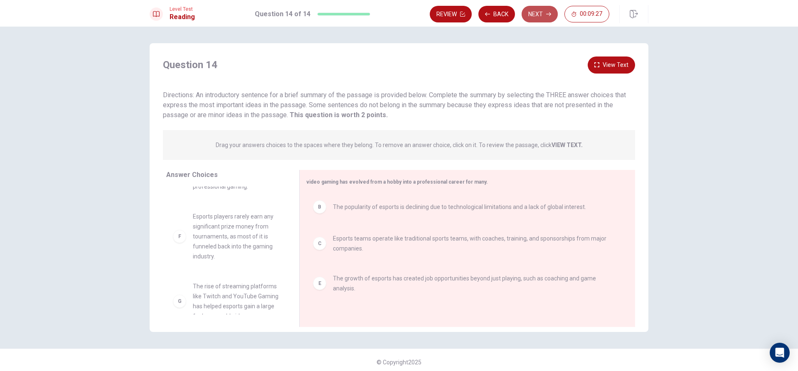
click at [541, 11] on button "Next" at bounding box center [539, 14] width 36 height 17
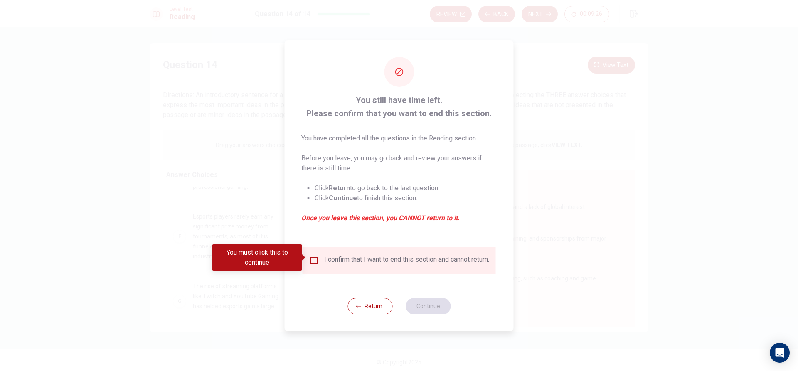
drag, startPoint x: 319, startPoint y: 239, endPoint x: 319, endPoint y: 250, distance: 10.8
click at [319, 249] on div "You still have time left. Please confirm that you want to end this section. You…" at bounding box center [399, 185] width 229 height 291
click at [319, 252] on div "I confirm that I want to end this section and cannot return." at bounding box center [398, 260] width 193 height 27
drag, startPoint x: 327, startPoint y: 248, endPoint x: 321, endPoint y: 256, distance: 9.5
click at [321, 256] on div "I confirm that I want to end this section and cannot return." at bounding box center [398, 260] width 193 height 27
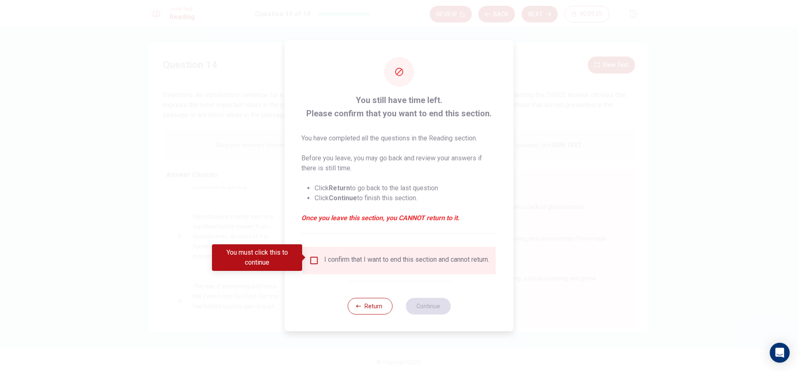
click at [309, 260] on input "You must click this to continue" at bounding box center [314, 261] width 10 height 10
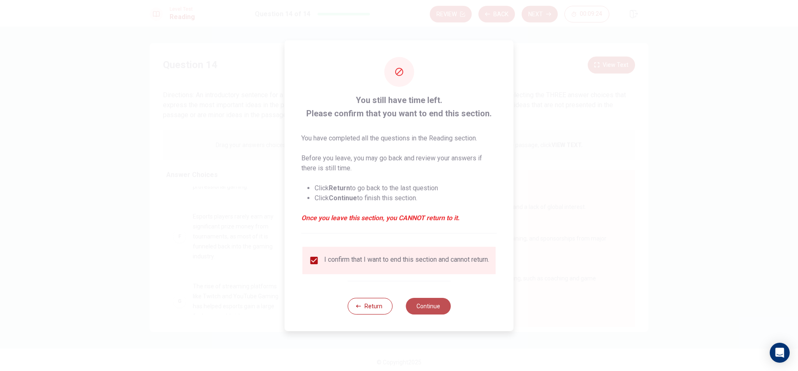
click at [428, 306] on button "Continue" at bounding box center [427, 306] width 45 height 17
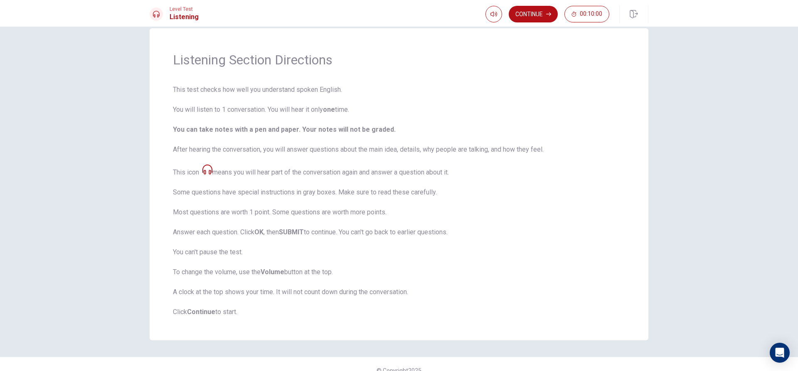
scroll to position [27, 0]
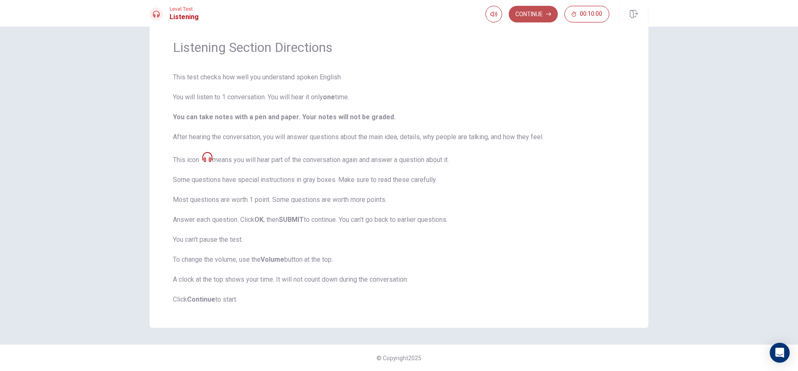
click at [530, 10] on button "Continue" at bounding box center [533, 14] width 49 height 17
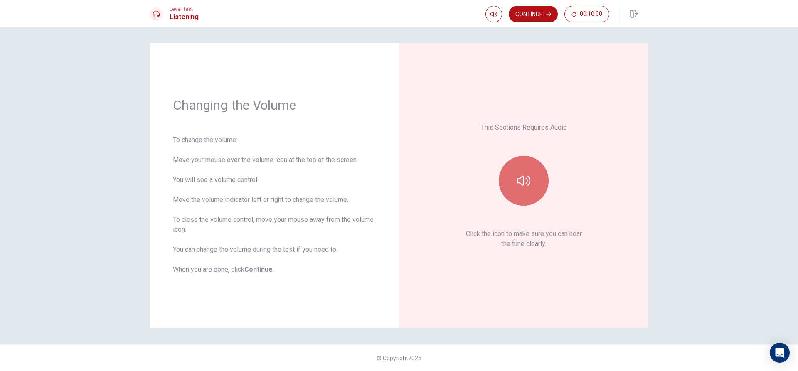
click at [534, 199] on button "button" at bounding box center [524, 181] width 50 height 50
click at [526, 15] on button "Continue" at bounding box center [533, 14] width 49 height 17
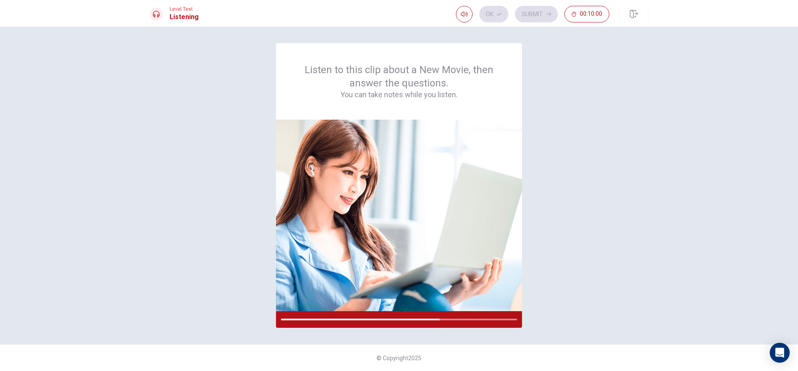
click at [551, 278] on div "Listen to this clip about a New Movie, then answer the questions. You can take …" at bounding box center [399, 185] width 499 height 285
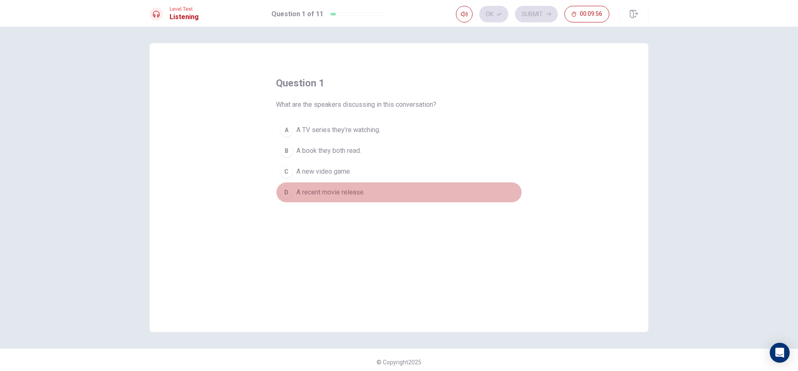
click at [364, 190] on button "D A recent movie release." at bounding box center [399, 192] width 246 height 21
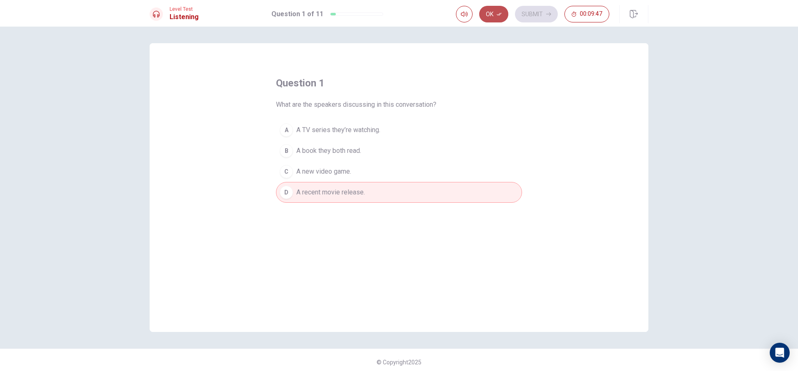
click at [491, 14] on button "Ok" at bounding box center [493, 14] width 29 height 17
click at [523, 19] on button "Submit" at bounding box center [536, 14] width 43 height 17
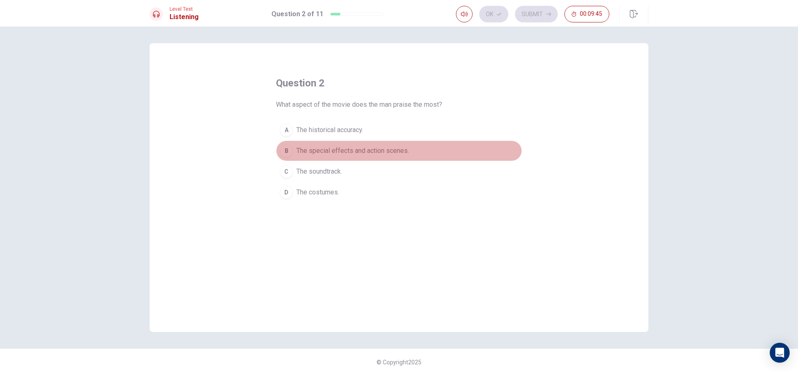
click at [314, 148] on span "The special effects and action scenes." at bounding box center [352, 151] width 113 height 10
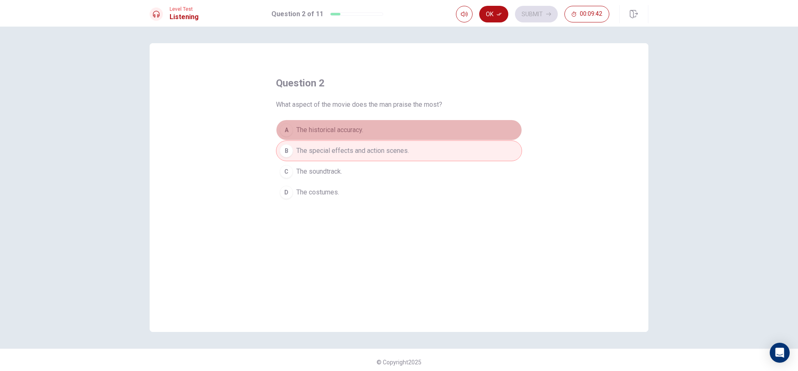
click at [370, 139] on button "A The historical accuracy." at bounding box center [399, 130] width 246 height 21
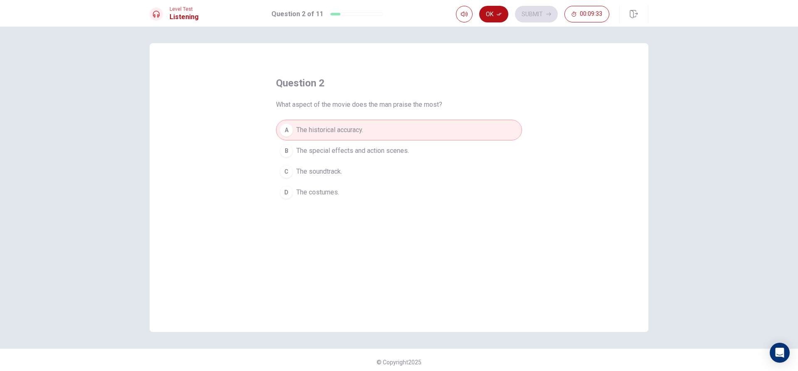
click at [374, 154] on span "The special effects and action scenes." at bounding box center [352, 151] width 113 height 10
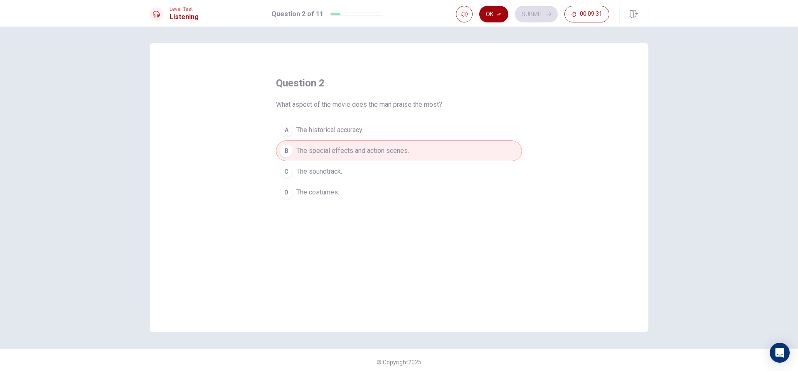
click at [495, 7] on button "Ok" at bounding box center [493, 14] width 29 height 17
click at [529, 17] on button "Submit" at bounding box center [536, 14] width 43 height 17
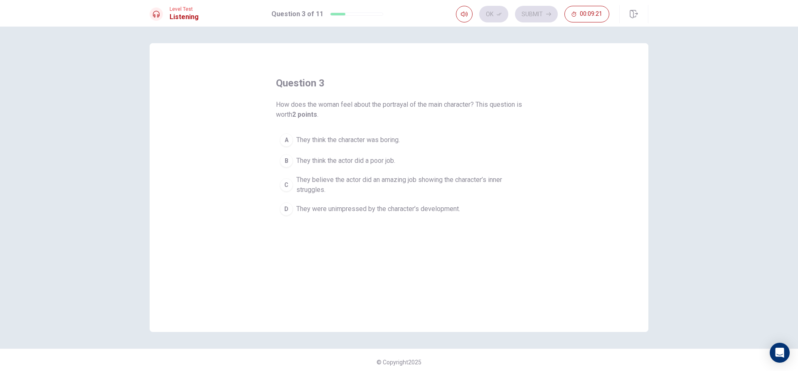
click at [354, 211] on span "They were unimpressed by the character’s development." at bounding box center [378, 209] width 164 height 10
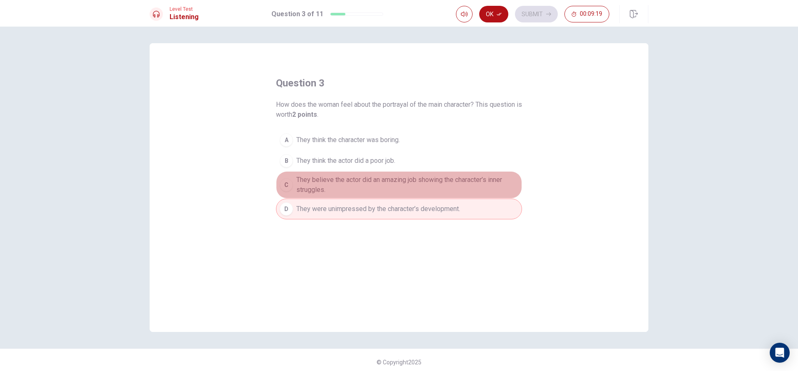
click at [371, 184] on span "They believe the actor did an amazing job showing the character’s inner struggl…" at bounding box center [407, 185] width 222 height 20
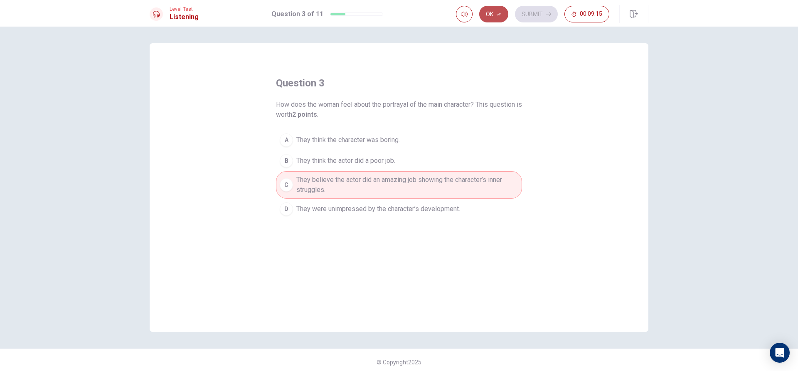
click at [497, 8] on button "Ok" at bounding box center [493, 14] width 29 height 17
click at [535, 19] on button "Submit" at bounding box center [536, 14] width 43 height 17
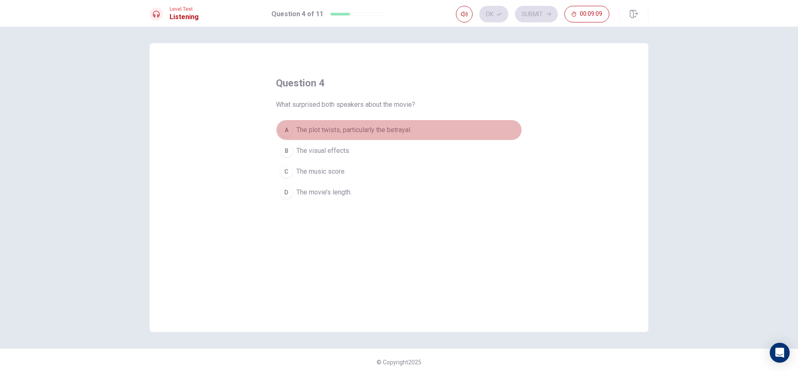
click at [370, 124] on button "A The plot twists, particularly the betrayal." at bounding box center [399, 130] width 246 height 21
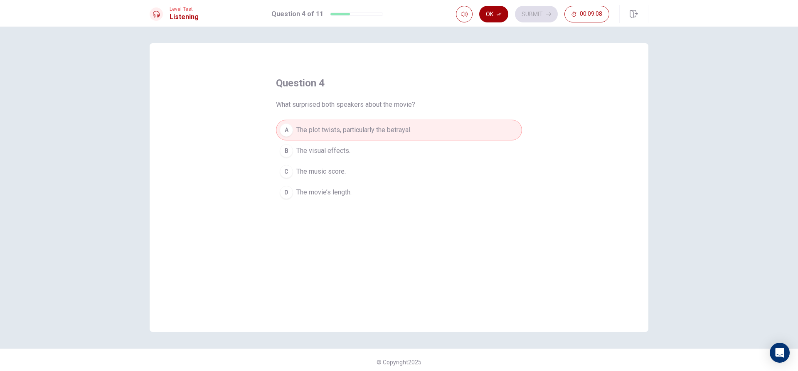
click at [497, 17] on button "Ok" at bounding box center [493, 14] width 29 height 17
click at [531, 13] on button "Submit" at bounding box center [536, 14] width 43 height 17
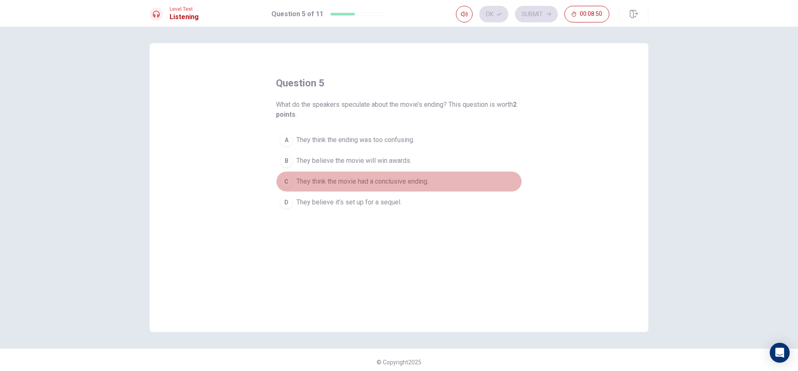
click at [413, 180] on span "They think the movie had a conclusive ending." at bounding box center [362, 182] width 132 height 10
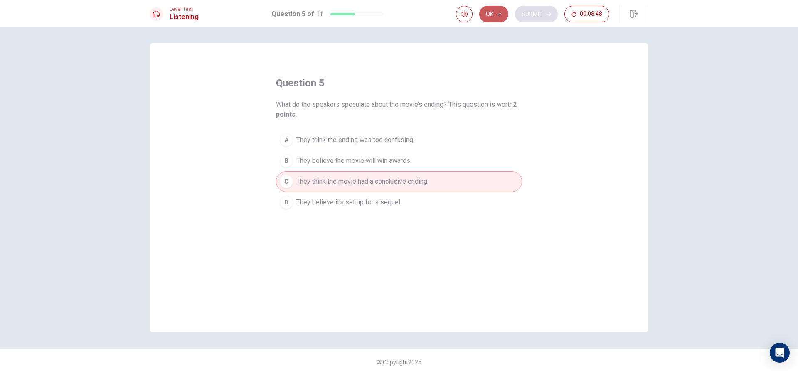
drag, startPoint x: 493, startPoint y: 15, endPoint x: 541, endPoint y: 9, distance: 47.8
click at [502, 14] on button "Ok" at bounding box center [493, 14] width 29 height 17
click at [545, 10] on button "Submit" at bounding box center [536, 14] width 43 height 17
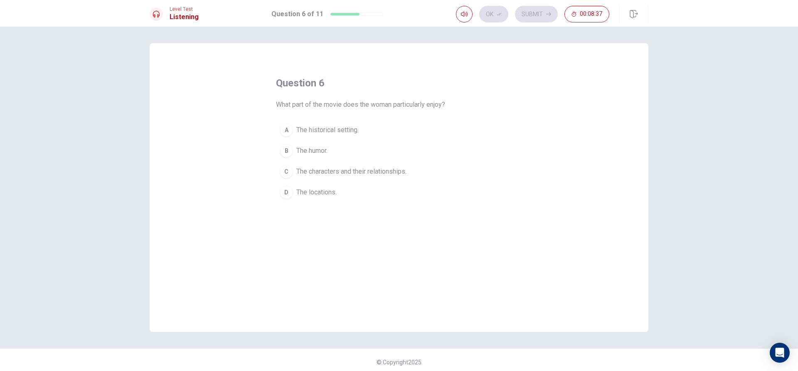
click at [331, 172] on span "The characters and their relationships." at bounding box center [351, 172] width 110 height 10
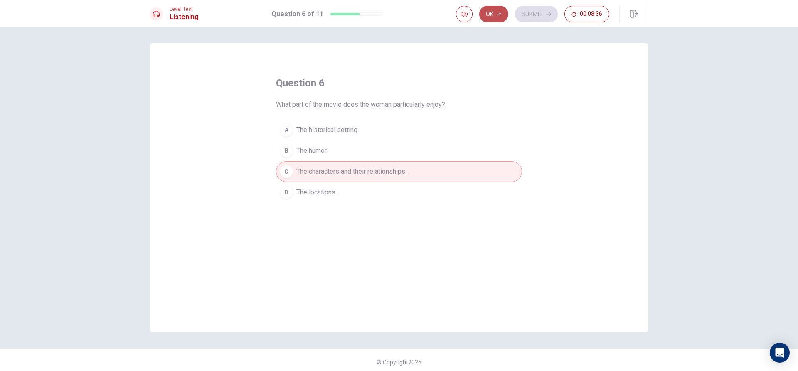
click at [494, 18] on button "Ok" at bounding box center [493, 14] width 29 height 17
click at [543, 15] on button "Submit" at bounding box center [536, 14] width 43 height 17
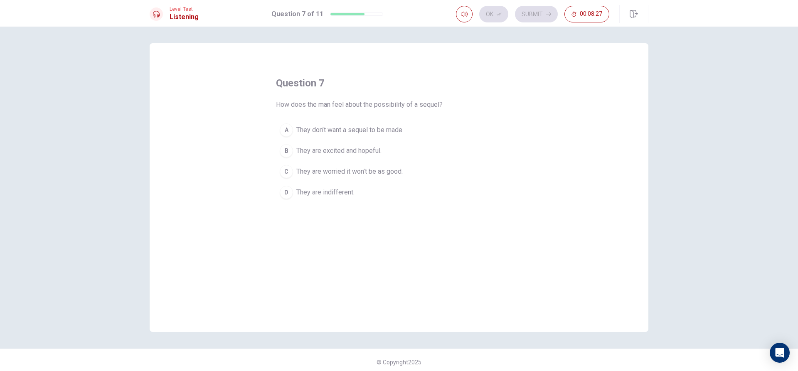
click at [344, 149] on span "They are excited and hopeful." at bounding box center [338, 151] width 85 height 10
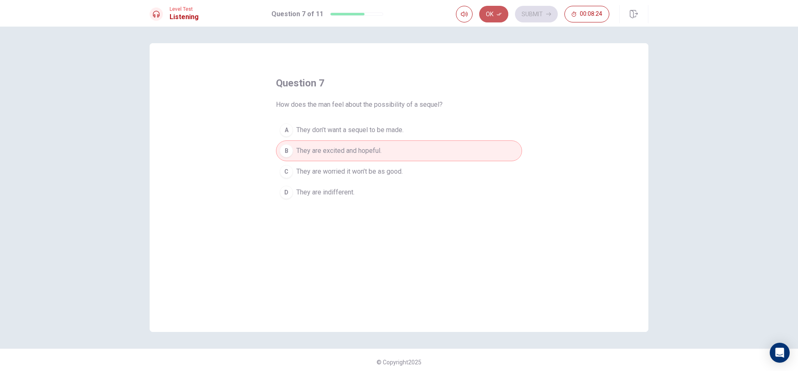
drag, startPoint x: 493, startPoint y: 12, endPoint x: 510, endPoint y: 11, distance: 17.1
click at [494, 11] on button "Ok" at bounding box center [493, 14] width 29 height 17
click at [530, 17] on button "Submit" at bounding box center [536, 14] width 43 height 17
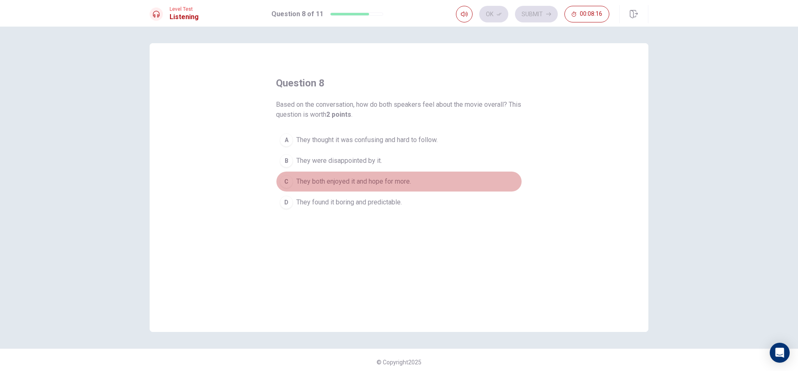
click at [319, 182] on span "They both enjoyed it and hope for more." at bounding box center [353, 182] width 115 height 10
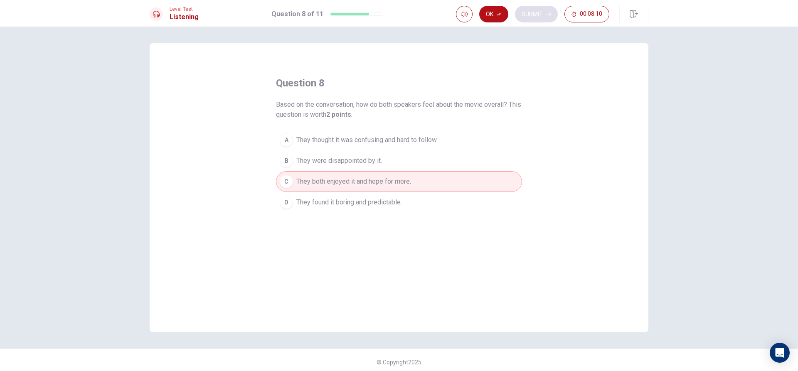
drag, startPoint x: 494, startPoint y: 21, endPoint x: 519, endPoint y: 14, distance: 26.4
click at [495, 22] on button "Ok" at bounding box center [493, 14] width 29 height 17
click at [530, 13] on button "Submit" at bounding box center [536, 14] width 43 height 17
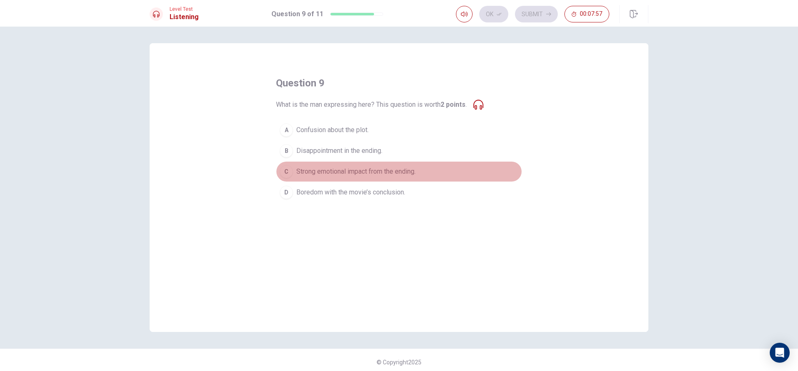
click at [356, 171] on span "Strong emotional impact from the ending." at bounding box center [355, 172] width 119 height 10
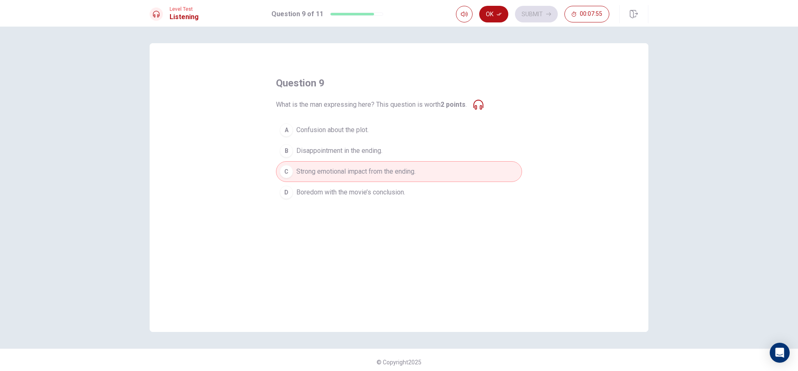
click at [499, 3] on div "Level Test Listening Question 9 of 11 Ok Submit 00:07:55" at bounding box center [399, 13] width 798 height 27
click at [492, 18] on button "Ok" at bounding box center [493, 14] width 29 height 17
click at [538, 18] on button "Submit" at bounding box center [536, 14] width 43 height 17
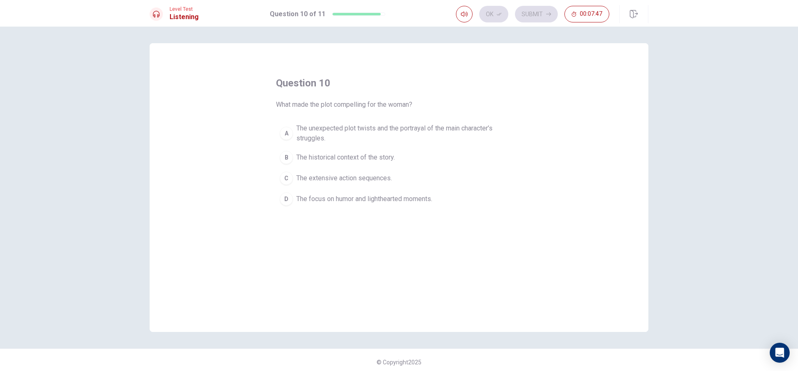
click at [429, 128] on span "The unexpected plot twists and the portrayal of the main character’s struggles." at bounding box center [407, 133] width 222 height 20
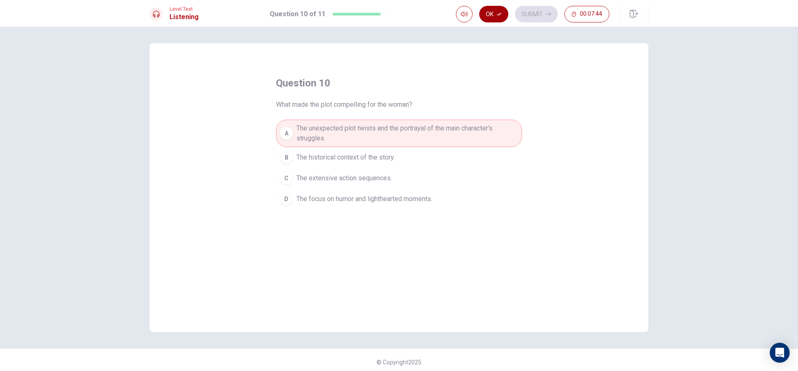
click at [498, 13] on icon "button" at bounding box center [498, 14] width 5 height 5
click at [528, 17] on button "Submit" at bounding box center [536, 14] width 43 height 17
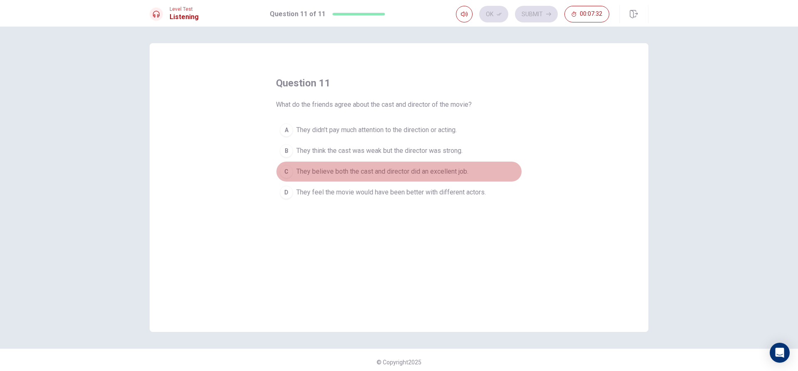
click at [397, 173] on span "They believe both the cast and director did an excellent job." at bounding box center [382, 172] width 172 height 10
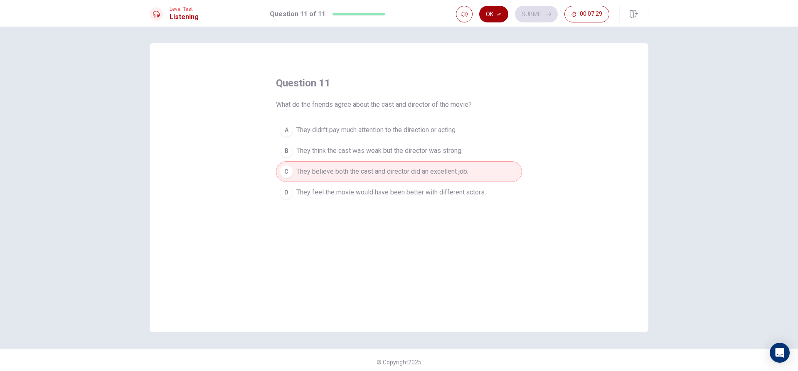
click at [499, 17] on button "Ok" at bounding box center [493, 14] width 29 height 17
click at [532, 17] on button "Submit" at bounding box center [536, 14] width 43 height 17
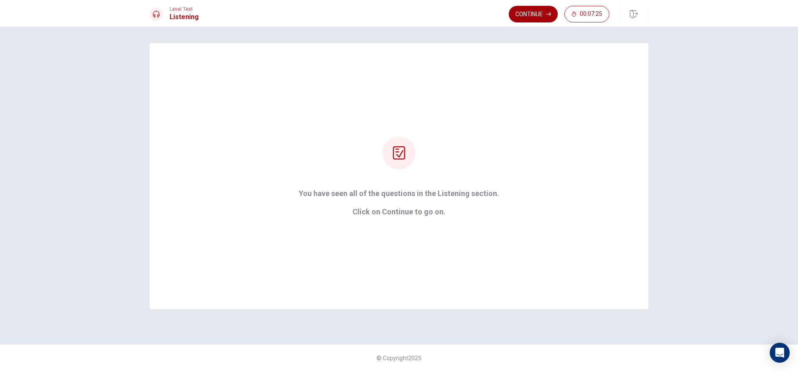
click at [520, 10] on button "Continue" at bounding box center [533, 14] width 49 height 17
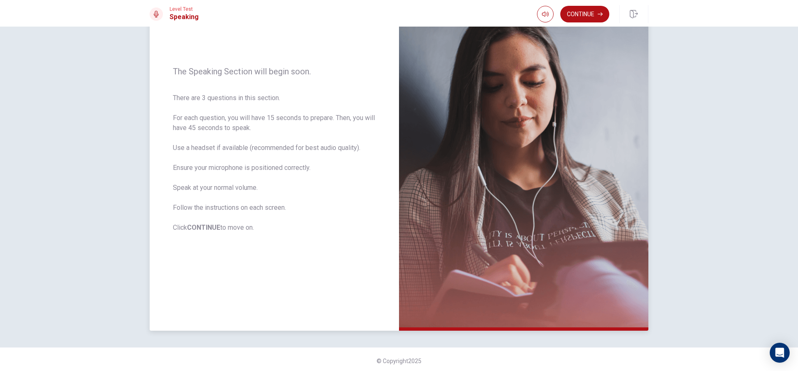
scroll to position [78, 0]
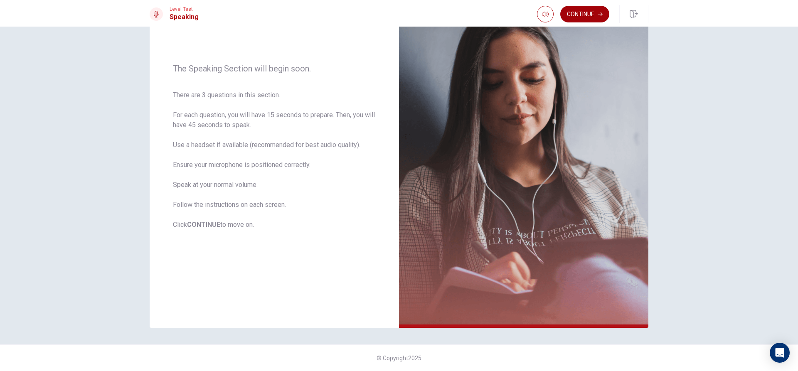
click at [575, 14] on button "Continue" at bounding box center [584, 14] width 49 height 17
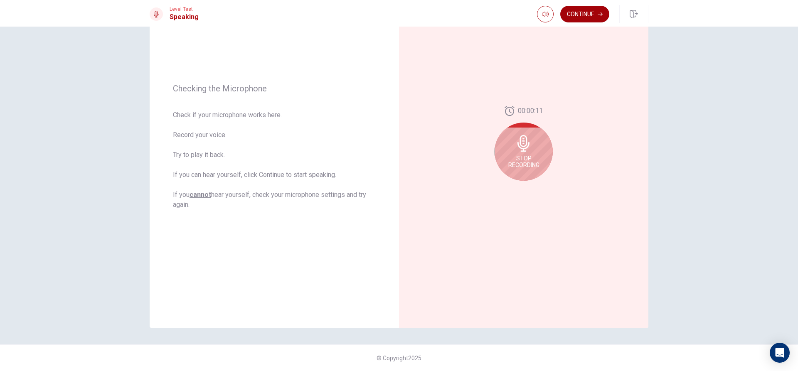
click at [594, 7] on button "Continue" at bounding box center [584, 14] width 49 height 17
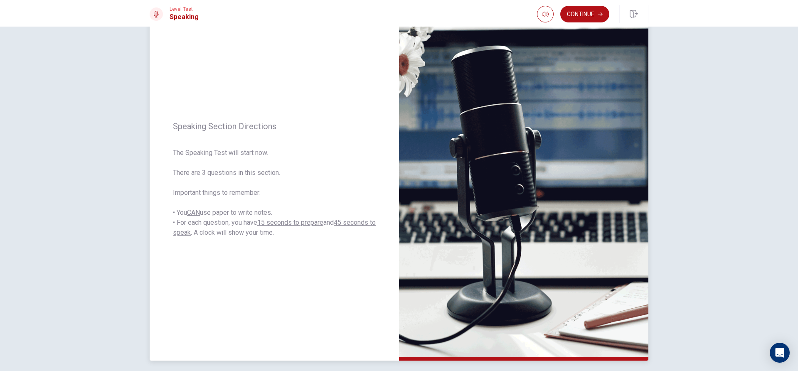
scroll to position [0, 0]
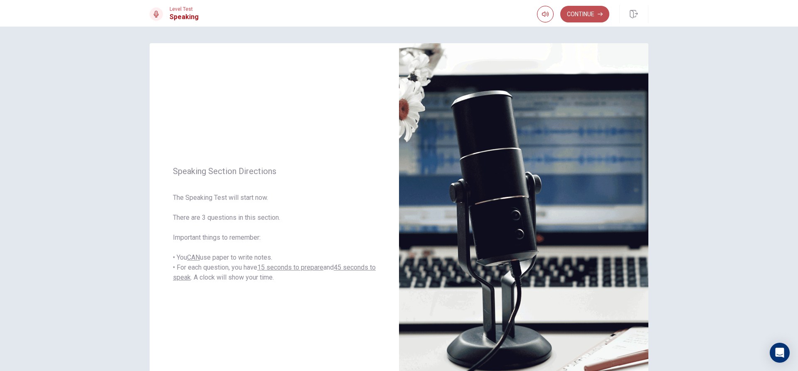
click at [583, 17] on button "Continue" at bounding box center [584, 14] width 49 height 17
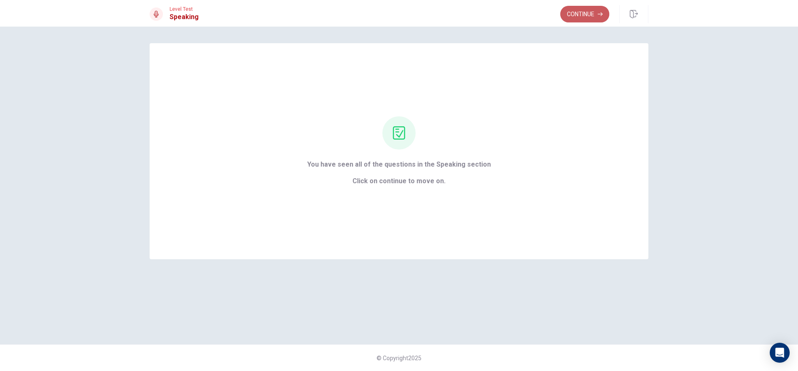
click at [589, 18] on button "Continue" at bounding box center [584, 14] width 49 height 17
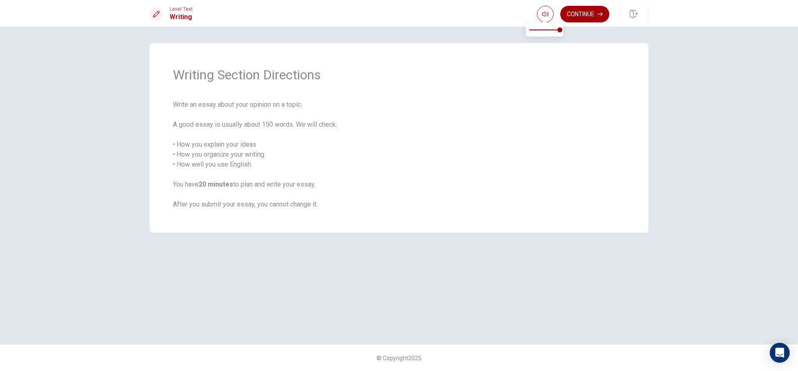
click at [590, 12] on button "Continue" at bounding box center [584, 14] width 49 height 17
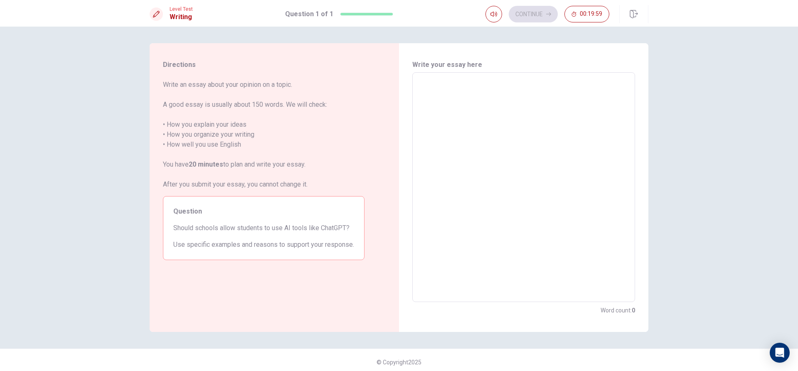
click at [493, 109] on textarea at bounding box center [523, 187] width 211 height 216
type textarea "sdh"
type textarea "x"
type textarea "sdhf"
type textarea "x"
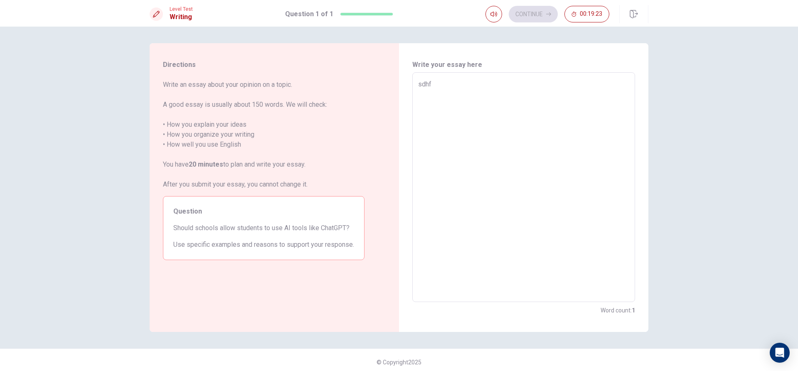
type textarea "sdhff"
type textarea "x"
type textarea "sdhf"
type textarea "x"
type textarea "sdh"
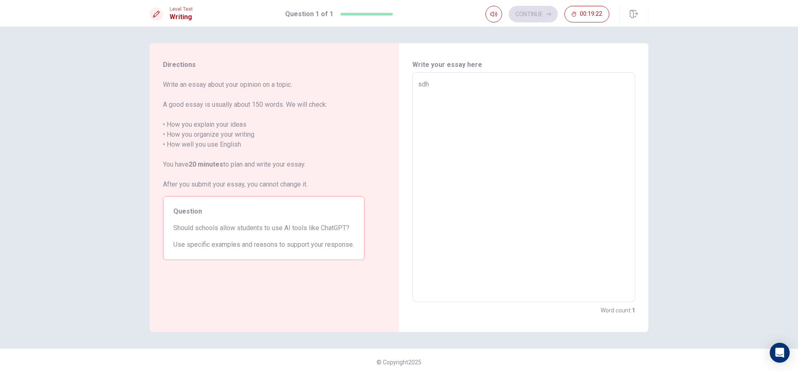
type textarea "x"
type textarea "sd"
type textarea "x"
type textarea "s"
type textarea "x"
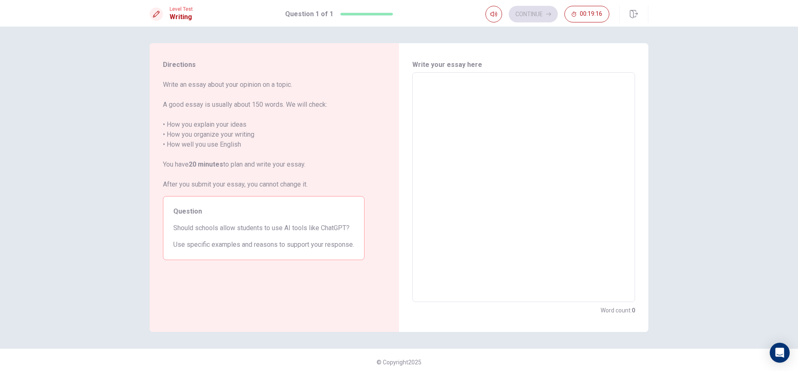
type textarea "I"
type textarea "x"
type textarea "In"
type textarea "x"
type textarea "Inm"
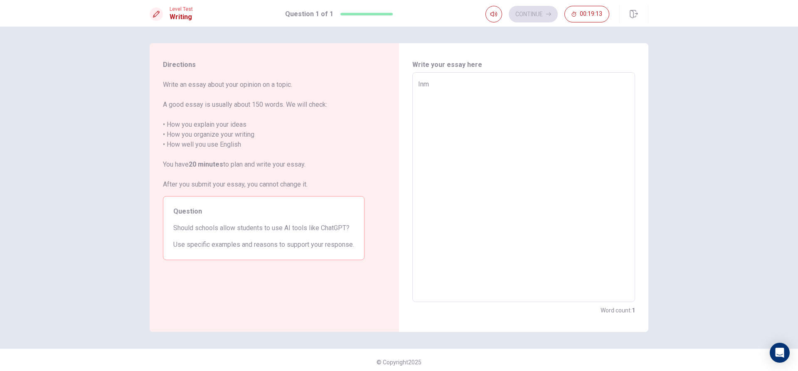
type textarea "x"
type textarea "Inmy"
type textarea "x"
type textarea "Inmyo"
type textarea "x"
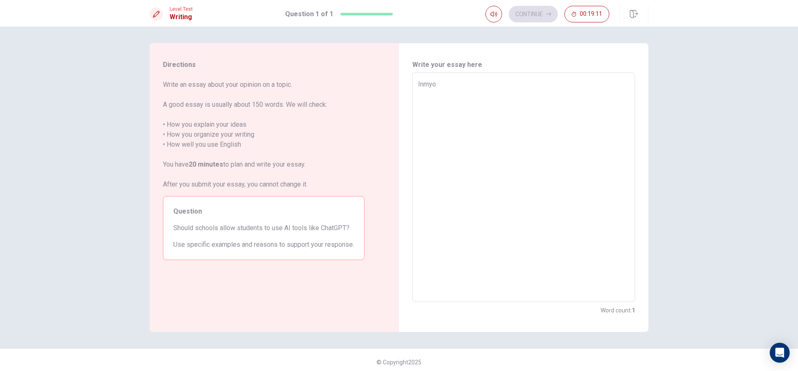
type textarea "Inmy"
type textarea "x"
type textarea "Inm"
type textarea "x"
type textarea "In"
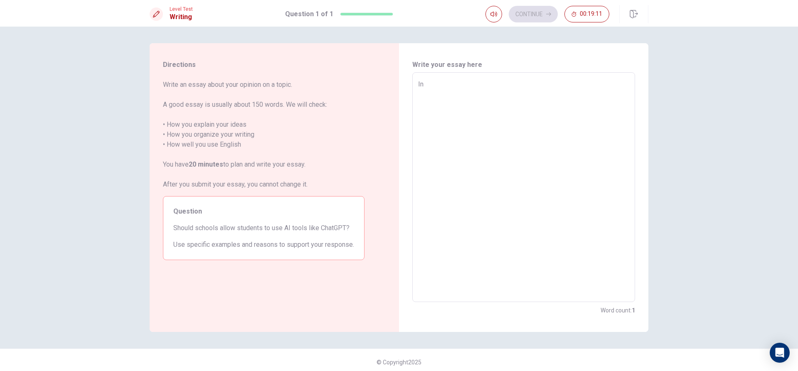
type textarea "x"
type textarea "I"
type textarea "x"
type textarea "In"
type textarea "x"
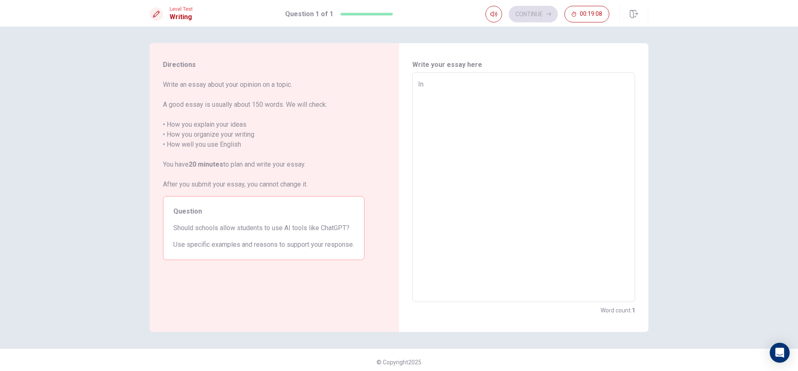
type textarea "In"
type textarea "x"
type textarea "In"
type textarea "x"
type textarea "In"
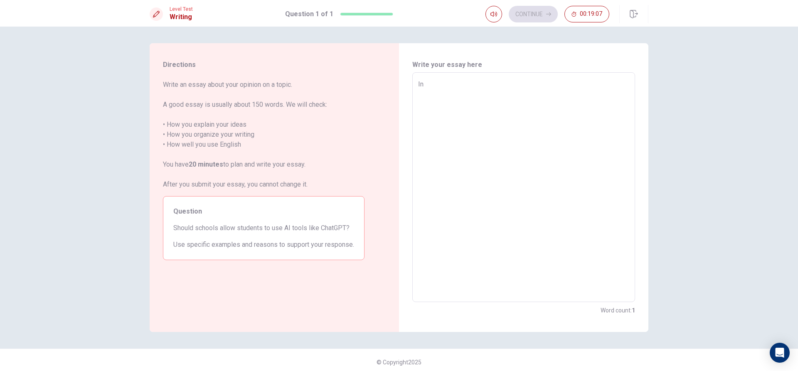
type textarea "x"
type textarea "In"
type textarea "x"
type textarea "In"
type textarea "x"
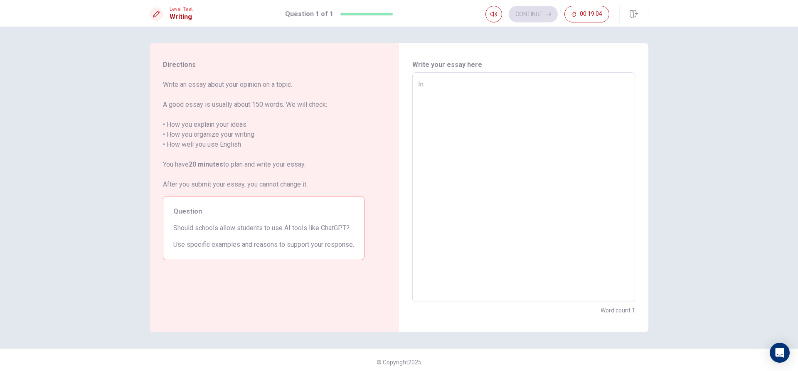
type textarea "In m"
type textarea "x"
type textarea "In my"
type textarea "x"
type textarea "In my"
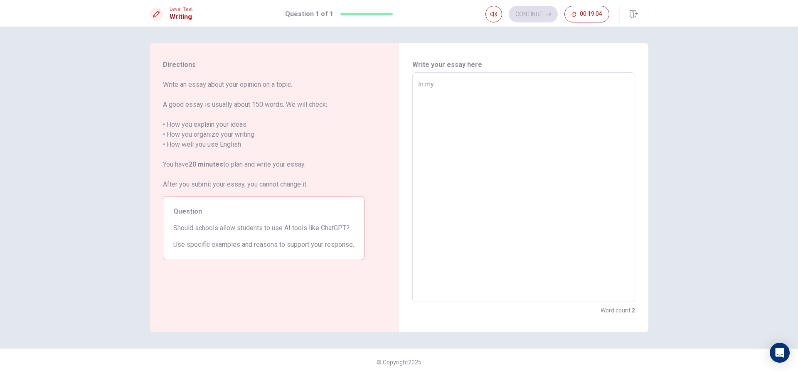
type textarea "x"
type textarea "In my o"
type textarea "x"
type textarea "In my op"
type textarea "x"
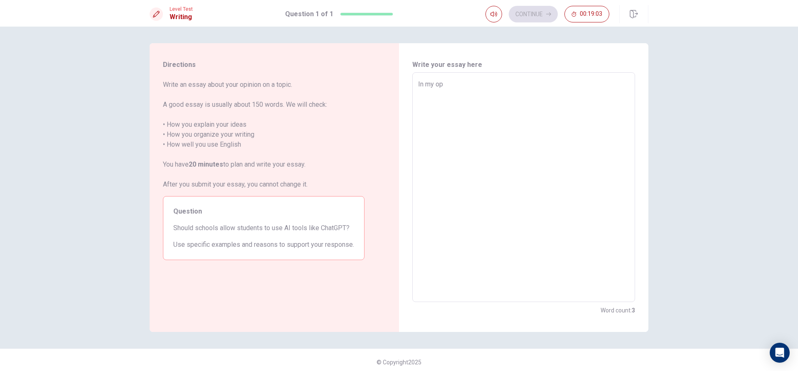
type textarea "In my opi"
type textarea "x"
type textarea "In my opin"
type textarea "x"
type textarea "In my opini"
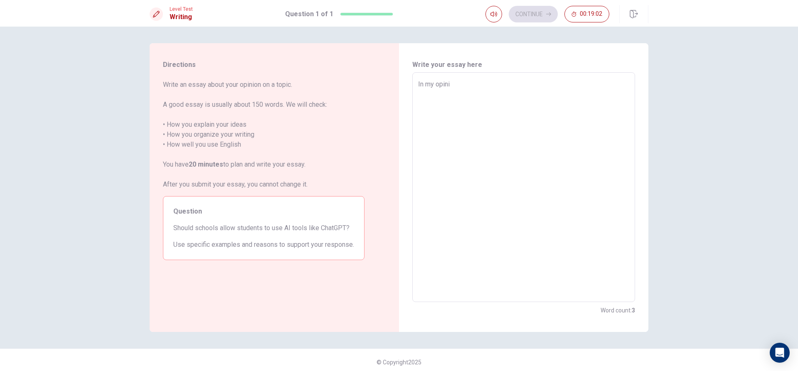
type textarea "x"
type textarea "In my opinio"
type textarea "x"
type textarea "In my opinion"
type textarea "x"
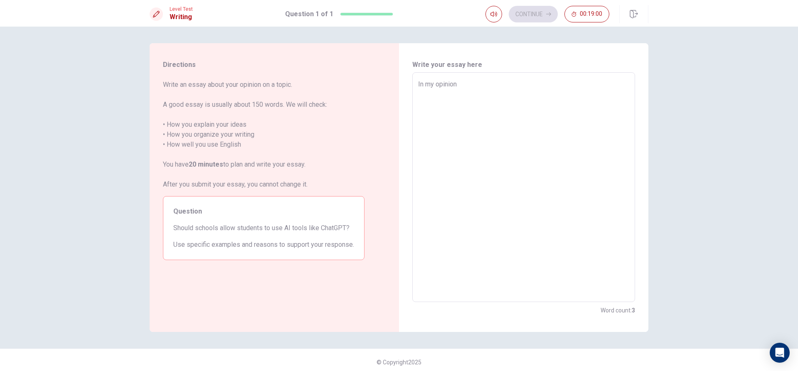
type textarea "In my opinion"
type textarea "x"
type textarea "In my opinion I"
type textarea "x"
type textarea "In my opinion It"
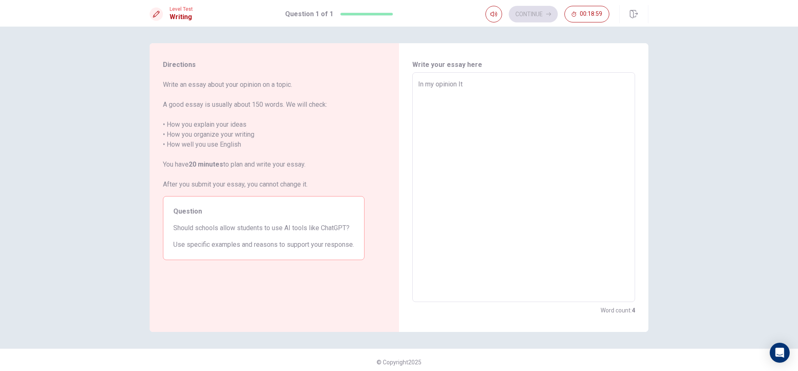
type textarea "x"
type textarea "In my opinion Ith"
type textarea "x"
type textarea "In my opinion It"
type textarea "x"
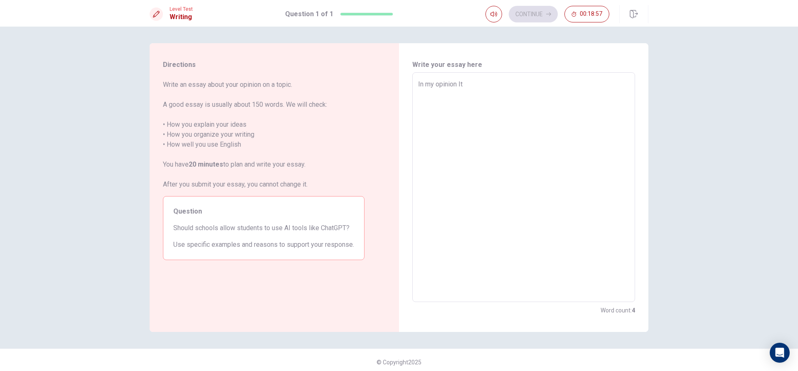
type textarea "In my opinion I"
type textarea "x"
type textarea "In my opinion I"
type textarea "x"
type textarea "In my opinion I t"
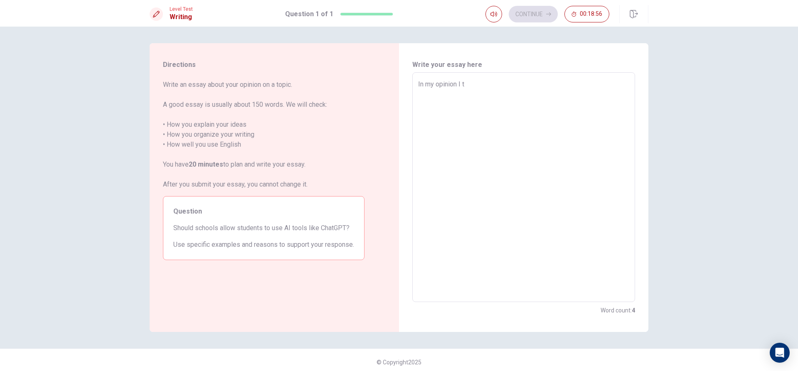
type textarea "x"
type textarea "In my opinion I th"
type textarea "x"
type textarea "In my opinion I thi"
type textarea "x"
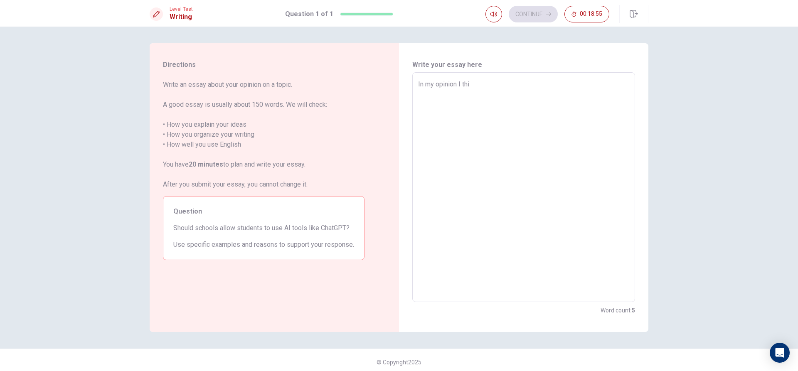
type textarea "In my opinion I thin"
type textarea "x"
type textarea "In my opinion I think"
type textarea "x"
type textarea "In my opinion I think"
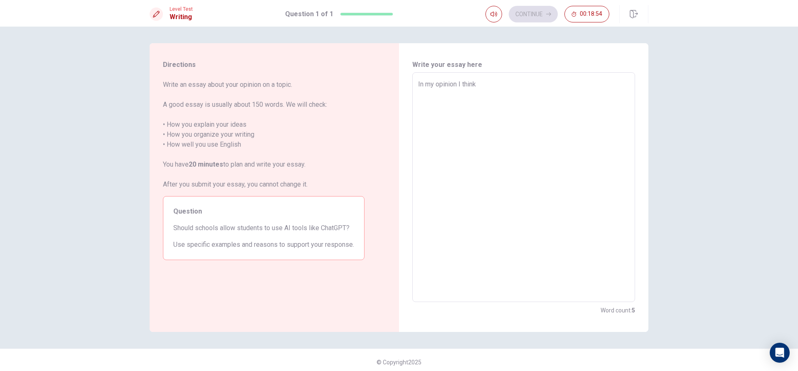
type textarea "x"
type textarea "In my opinion I think s"
type textarea "x"
type textarea "In my opinion I think sc"
type textarea "x"
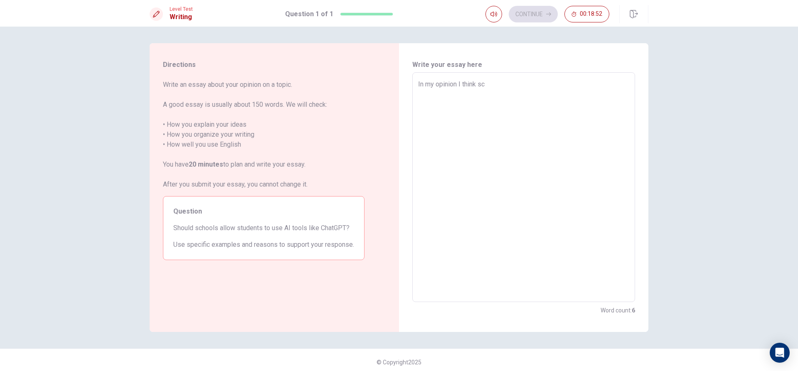
type textarea "In my opinion I think sch"
type textarea "x"
type textarea "In my opinion I think scho"
type textarea "x"
type textarea "In my opinion I think schoo"
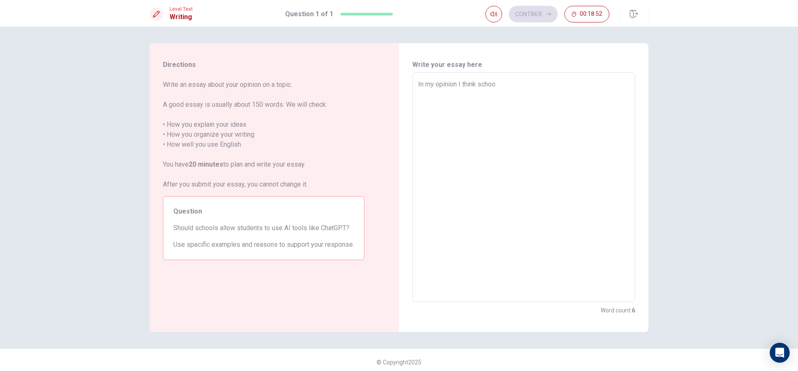
type textarea "x"
type textarea "In my opinion I think school"
type textarea "x"
type textarea "In my opinion I think school"
type textarea "x"
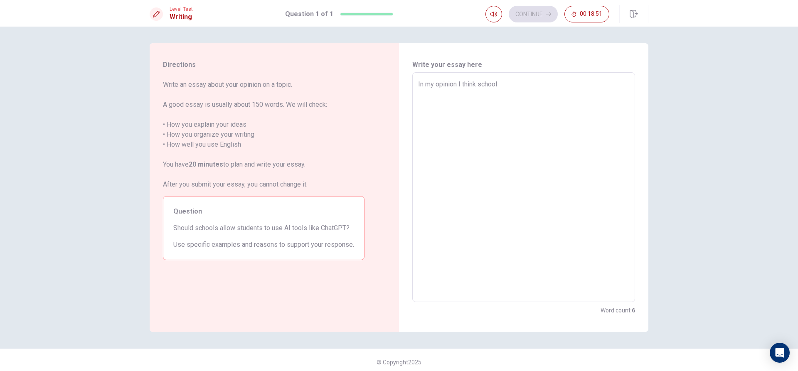
type textarea "In my opinion I think school s"
type textarea "x"
type textarea "In my opinion I think school sh"
type textarea "x"
type textarea "In my opinion I think school sho"
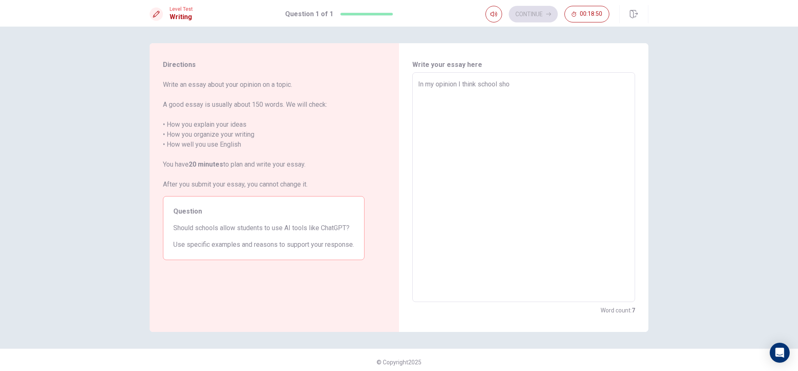
type textarea "x"
type textarea "In my opinion I think school shou"
type textarea "x"
type textarea "In my opinion I think school shoul"
type textarea "x"
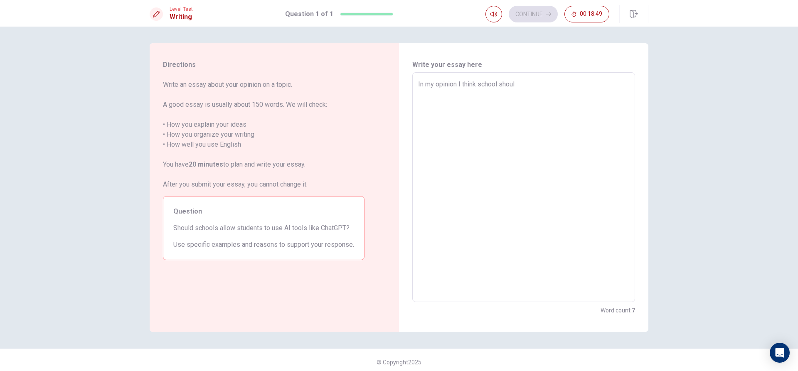
type textarea "In my opinion I think school shouln"
type textarea "x"
type textarea "In my opinion I think school shouln/"
type textarea "x"
type textarea "In my opinion I think school shouln"
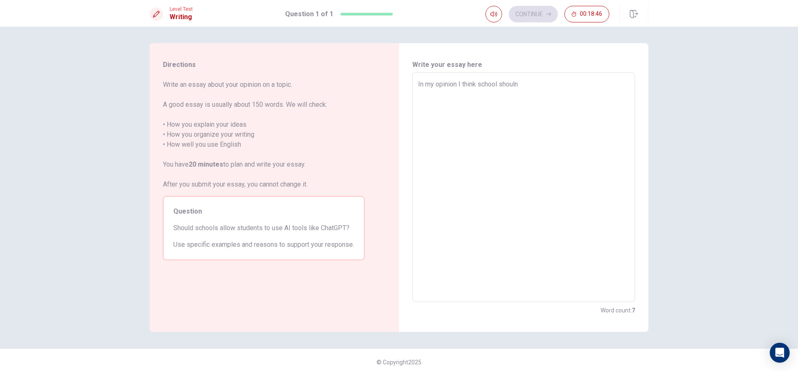
type textarea "x"
type textarea "In my opinion I think school shouln."
type textarea "x"
type textarea "In my opinion I think school shouln"
type textarea "x"
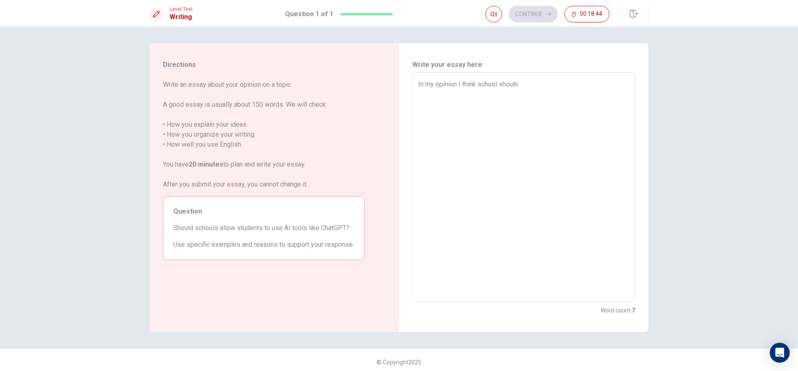
type textarea "In my opinion I think school shouln,"
type textarea "x"
type textarea "In my opinion I think school shouln"
type textarea "x"
type textarea "In my opinion I think school shouln]"
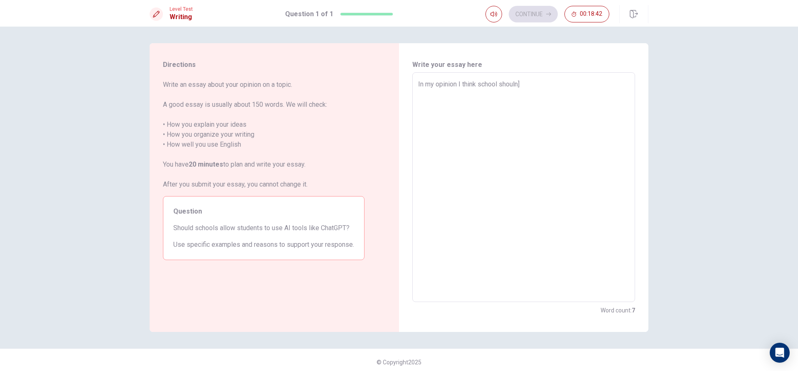
type textarea "x"
type textarea "In my opinion I think school shouln"
type textarea "x"
type textarea "In my opinion I think school shouln}"
type textarea "x"
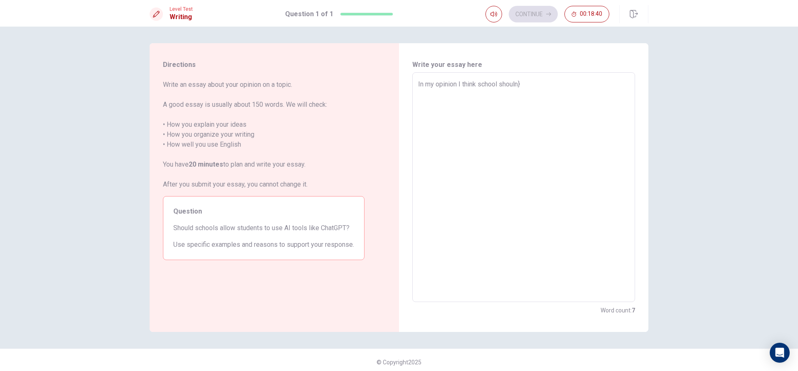
type textarea "In my opinion I think school shouln"
type textarea "x"
type textarea "In my opinion I think school shouln'"
type textarea "x"
type textarea "In my opinion I think school shouln't"
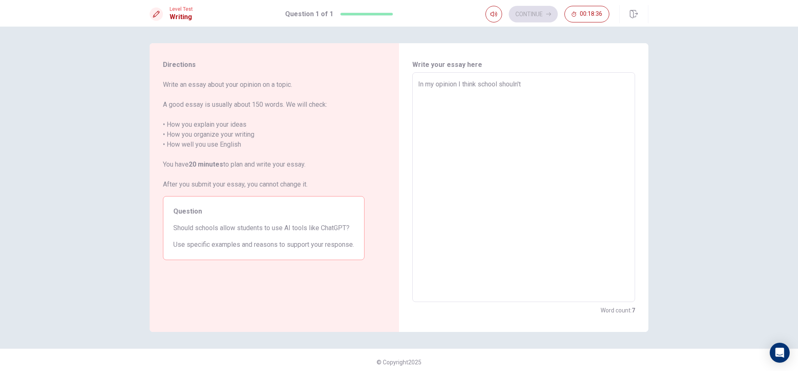
type textarea "x"
type textarea "In my opinion I think school shouln'tl"
type textarea "x"
type textarea "In my opinion I think school shouln'tle"
type textarea "x"
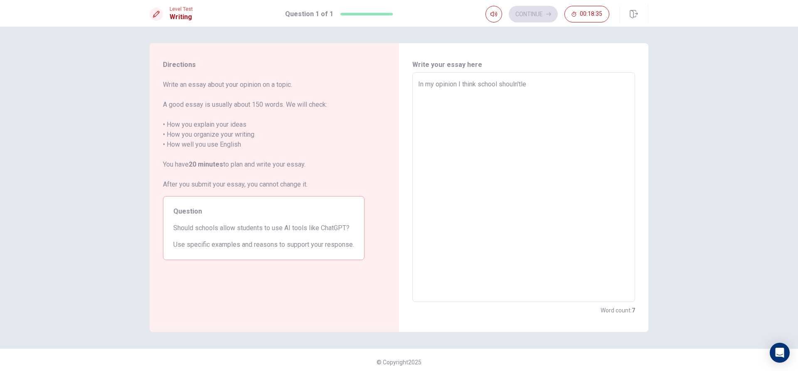
type textarea "In my opinion I think school shouln'tlet"
type textarea "x"
type textarea "In my opinion I think school shouln'tlet"
type textarea "x"
type textarea "In my opinion I think school shouln'tlet s"
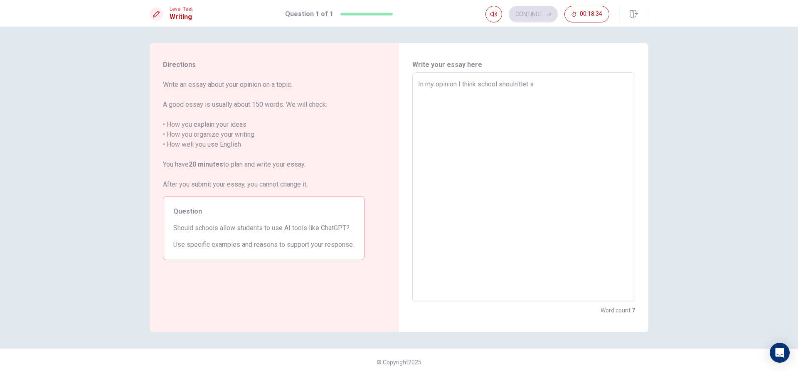
type textarea "x"
type textarea "In my opinion I think school shouln'tlet st"
type textarea "x"
type textarea "In my opinion I think school shouln'tlet stu"
type textarea "x"
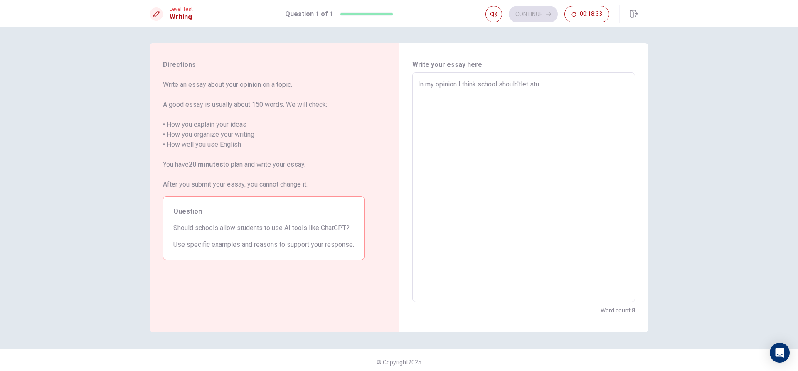
type textarea "In my opinion I think school shouln'tlet stud"
type textarea "x"
type textarea "In my opinion I think school shouln'tlet stude"
type textarea "x"
type textarea "In my opinion I think school shouln'tlet studen"
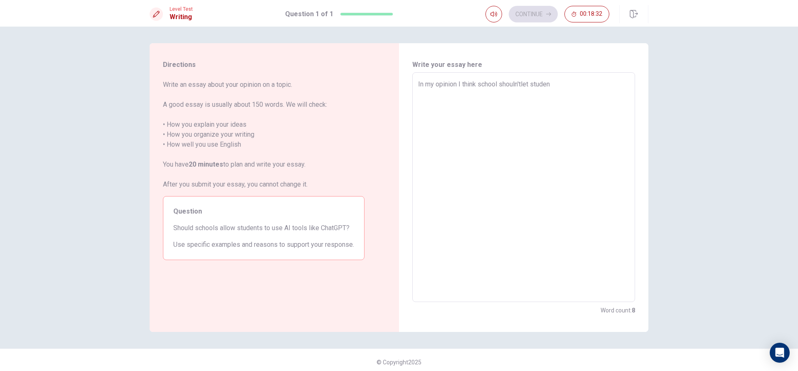
type textarea "x"
type textarea "In my opinion I think school shouln'tlet student"
type textarea "x"
type textarea "In my opinion I think school shouln'tlet student"
type textarea "x"
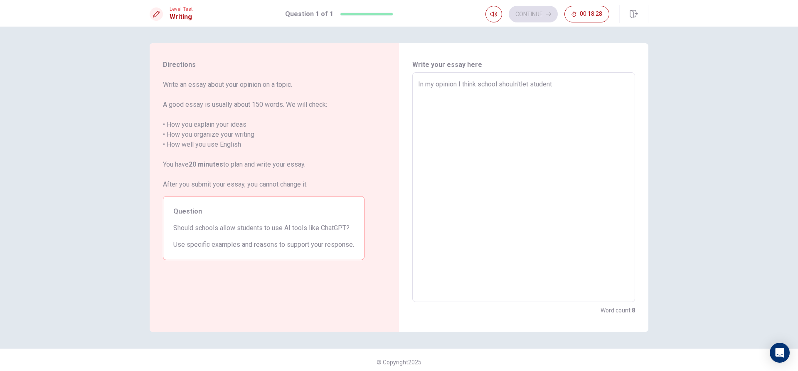
click at [521, 85] on textarea "In my opinion I think school shouln'tlet student" at bounding box center [523, 187] width 211 height 216
type textarea "In my opinion I think school shouln't let student"
click at [555, 84] on textarea "In my opinion I think school shouln't let student" at bounding box center [523, 187] width 211 height 216
type textarea "x"
type textarea "In my opinion I think school shouln't let student u"
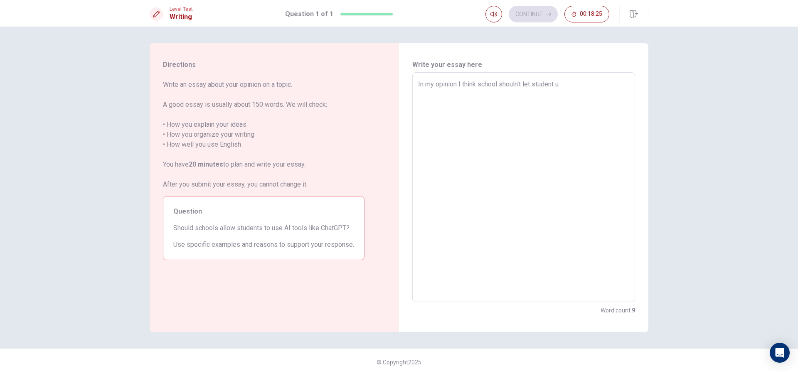
type textarea "x"
type textarea "In my opinion I think school shouln't let student us"
type textarea "x"
type textarea "In my opinion I think school shouln't let student use"
type textarea "x"
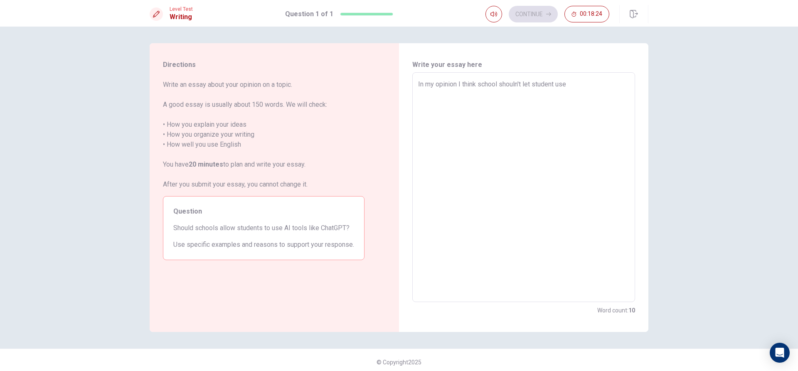
type textarea "In my opinion I think school shouln't let student use"
type textarea "x"
type textarea "In my opinion I think school shouln't let student use a"
type textarea "x"
type textarea "In my opinion I think school shouln't let student use aC"
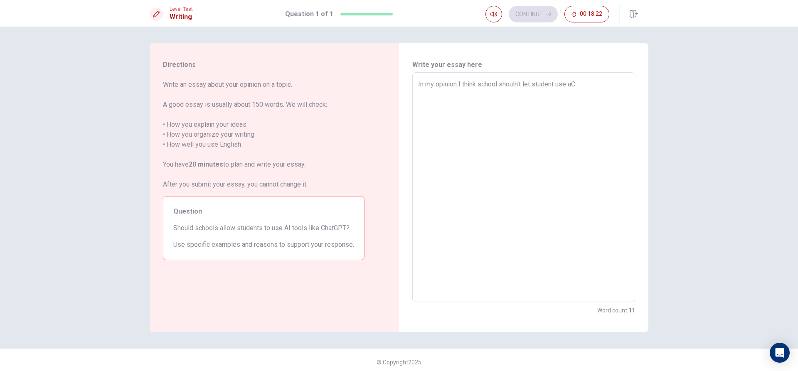
type textarea "x"
type textarea "In my opinion I think school shouln't let student use aCh"
type textarea "x"
type textarea "In my opinion I think school shouln't let student use aCha"
type textarea "x"
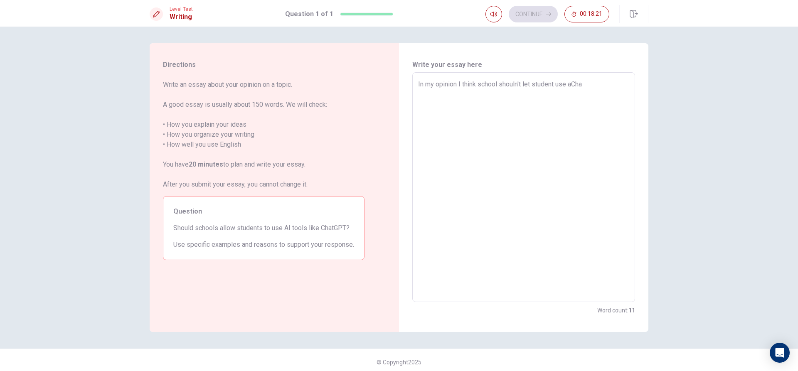
type textarea "In my opinion I think school shouln't let student use aChat"
type textarea "x"
type textarea "In my opinion I think school shouln't let student use aChat"
type textarea "x"
type textarea "In my opinion I think school shouln't let student use aChat G"
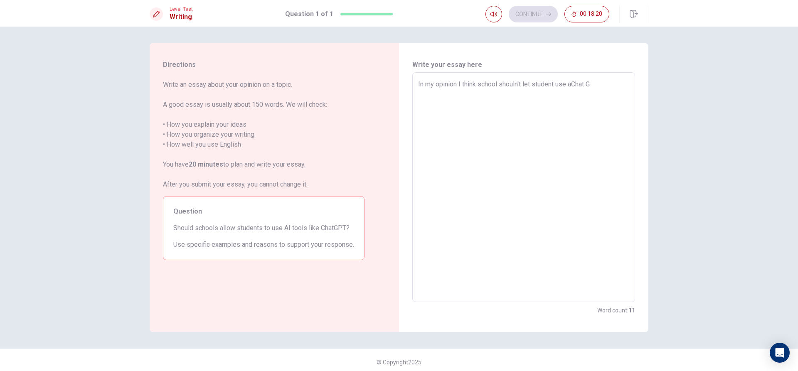
type textarea "x"
type textarea "In my opinion I think school shouln't let student use aChat GP"
type textarea "x"
type textarea "In my opinion I think school shouln't let student use aChat GPT"
type textarea "x"
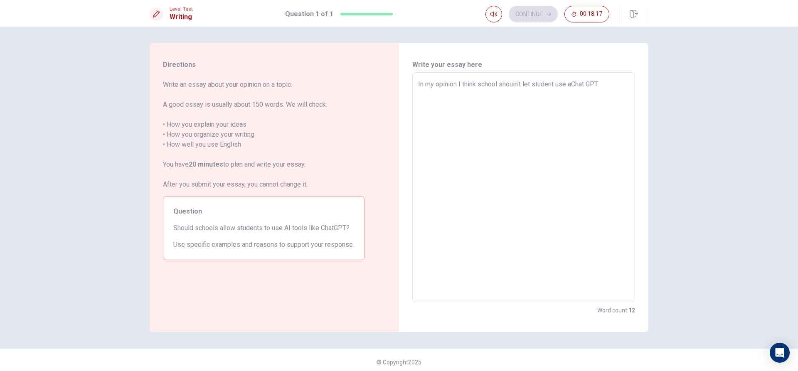
type textarea "In my opinion I think school shouln't let student use aChat GPT"
type textarea "x"
type textarea "In my opinion I think school shouln't let student use aChat GPT i"
type textarea "x"
type textarea "In my opinion I think school shouln't let student use aChat GPT it"
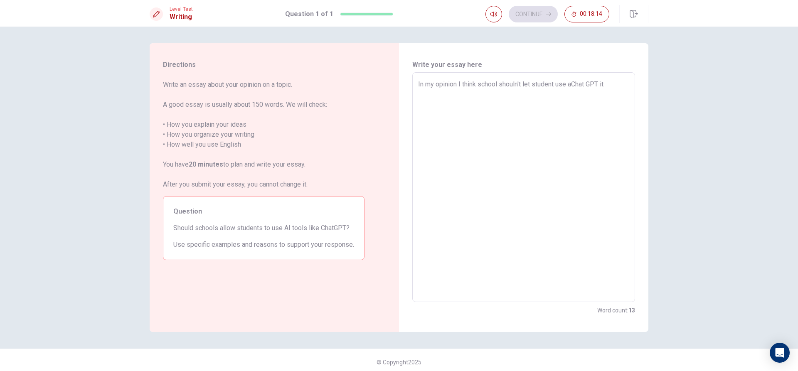
type textarea "x"
type textarea "In my opinion I think school shouln't let student use aChat GPT it"
type textarea "x"
click at [507, 96] on textarea "In my opinion I think school shouln't let student use aChat GPT it is for stude…" at bounding box center [523, 187] width 211 height 216
click at [544, 92] on textarea "In my opinion I think school shouln't let student use aChat GPT it is for stude…" at bounding box center [523, 187] width 211 height 216
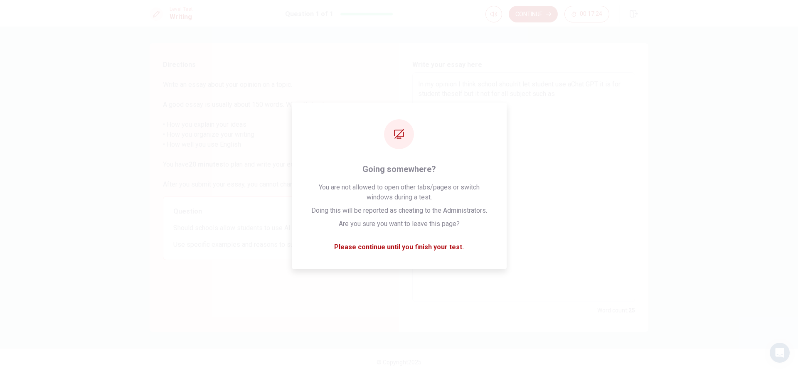
drag, startPoint x: 554, startPoint y: 79, endPoint x: 563, endPoint y: 128, distance: 49.4
click at [563, 128] on textarea "In my opinion I think school shouln't let student use aChat GPT it is for stude…" at bounding box center [523, 187] width 211 height 216
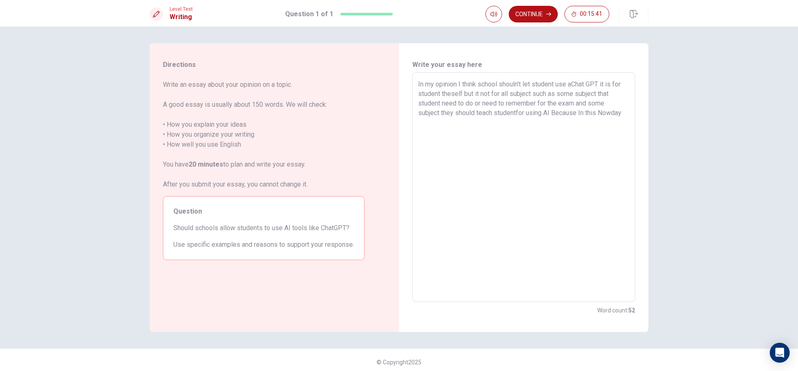
click at [612, 115] on textarea "In my opinion I think school shouln't let student use aChat GPT it is for stude…" at bounding box center [523, 187] width 211 height 216
drag, startPoint x: 454, startPoint y: 124, endPoint x: 456, endPoint y: 129, distance: 5.6
click at [454, 125] on textarea "In my opinion I think school shouln't let student use aChat GPT it is for stude…" at bounding box center [523, 187] width 211 height 216
click at [624, 117] on textarea "In my opinion I think school shouln't let student use aChat GPT it is for stude…" at bounding box center [523, 187] width 211 height 216
click at [633, 110] on div "Write your essay here In my opinion I think school shouln't let student use aCh…" at bounding box center [523, 187] width 249 height 289
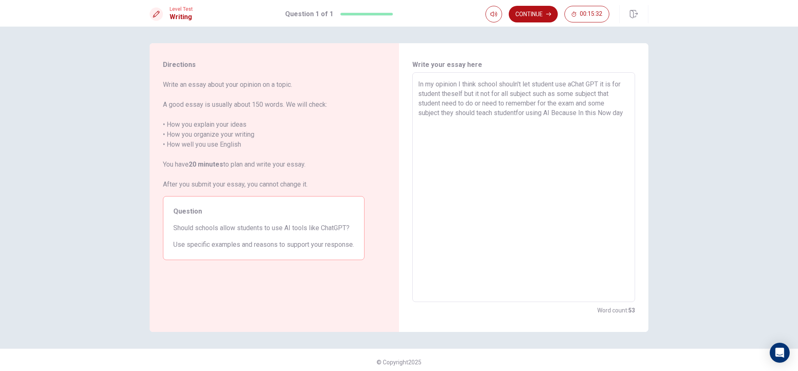
click at [622, 111] on textarea "In my opinion I think school shouln't let student use aChat GPT it is for stude…" at bounding box center [523, 187] width 211 height 216
drag, startPoint x: 421, startPoint y: 126, endPoint x: 431, endPoint y: 125, distance: 10.5
click at [423, 126] on textarea "In my opinion I think school shouln't let student use aChat GPT it is for stude…" at bounding box center [523, 187] width 211 height 216
click at [423, 124] on textarea "In my opinion I think school shouln't let student use aChat GPT it is for stude…" at bounding box center [523, 187] width 211 height 216
click at [422, 126] on textarea "In my opinion I think school shouln't let student use aChat GPT it is for stude…" at bounding box center [523, 187] width 211 height 216
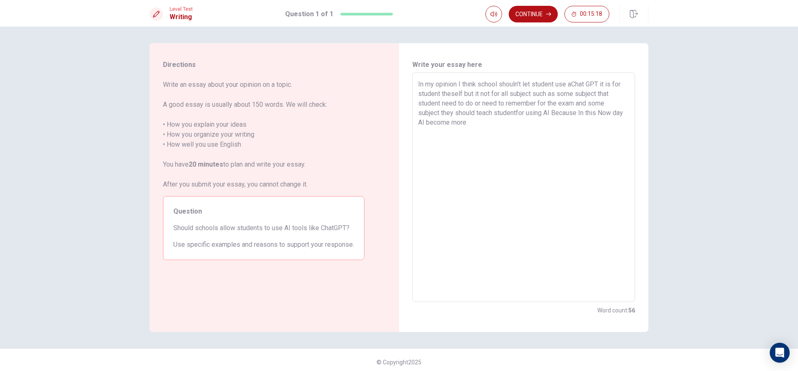
click at [436, 123] on textarea "In my opinion I think school shouln't let student use aChat GPT it is for stude…" at bounding box center [523, 187] width 211 height 216
click at [440, 127] on textarea "In my opinion I think school shouln't let student use aChat GPT it is for stude…" at bounding box center [523, 187] width 211 height 216
drag, startPoint x: 462, startPoint y: 130, endPoint x: 485, endPoint y: 120, distance: 24.9
click at [482, 122] on textarea "In my opinion I think school shouln't let student use aChat GPT it is for stude…" at bounding box center [523, 187] width 211 height 216
click at [485, 120] on textarea "In my opinion I think school shouln't let student use aChat GPT it is for stude…" at bounding box center [523, 187] width 211 height 216
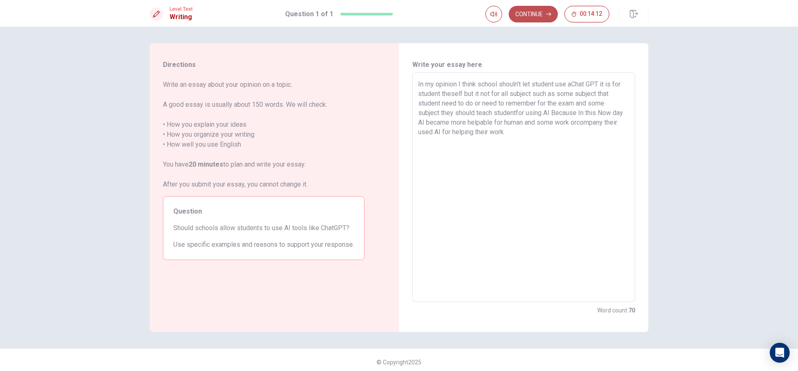
click at [534, 14] on button "Continue" at bounding box center [533, 14] width 49 height 17
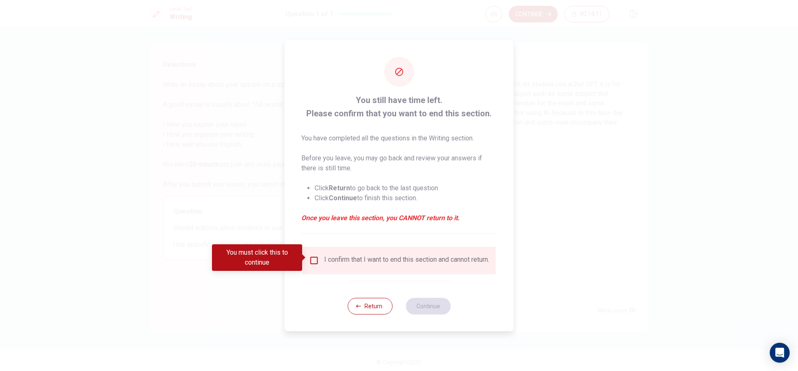
click at [316, 256] on input "You must click this to continue" at bounding box center [314, 261] width 10 height 10
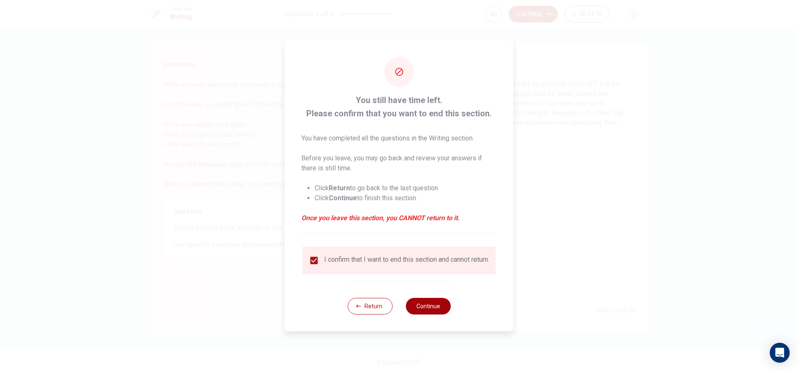
click at [428, 315] on button "Continue" at bounding box center [427, 306] width 45 height 17
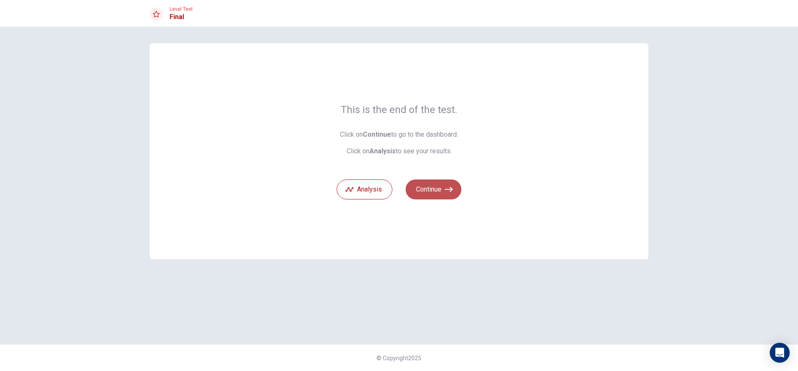
click at [433, 183] on button "Continue" at bounding box center [433, 189] width 56 height 20
